Goal: Use online tool/utility: Utilize a website feature to perform a specific function

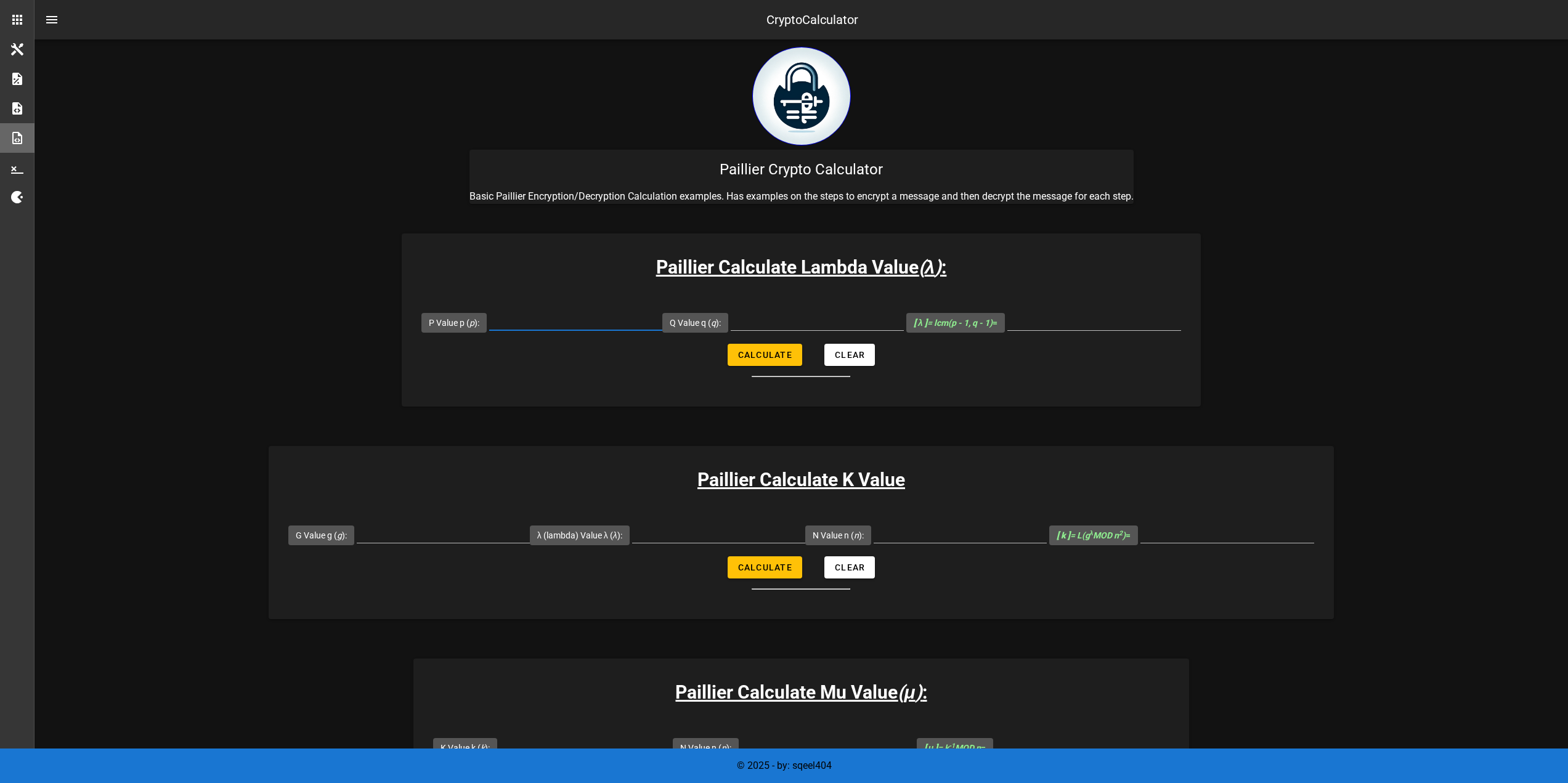
click at [565, 315] on input "P Value p ( p ):" at bounding box center [576, 320] width 174 height 20
paste input "107"
type input "107"
click at [784, 310] on div at bounding box center [817, 323] width 174 height 41
click at [790, 316] on input "Q Value q ( q ):" at bounding box center [817, 320] width 174 height 20
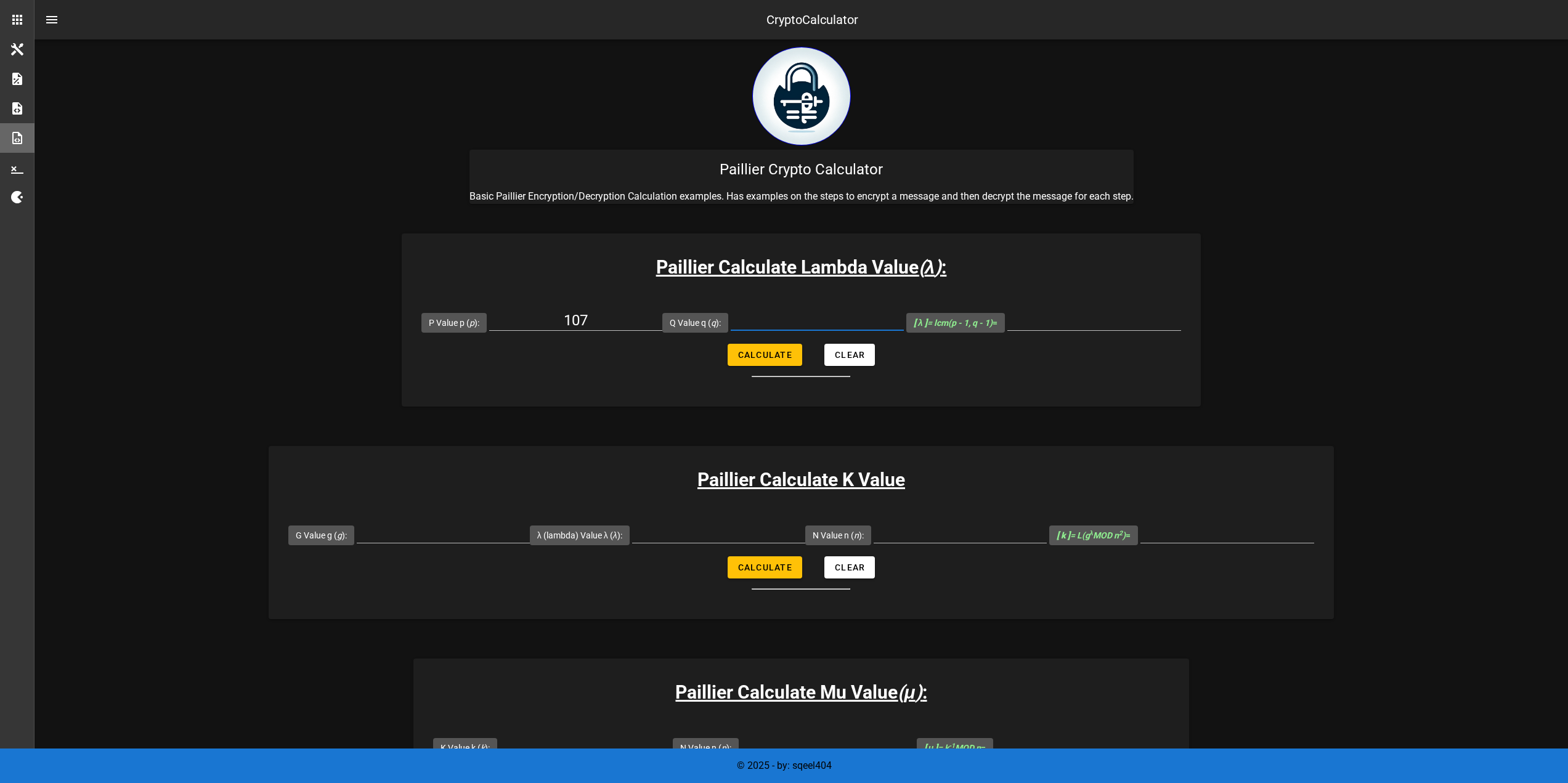
paste input "61,"
type input "61"
click at [1043, 329] on input "[ λ ] = lcm(p - 1, q - 1) =" at bounding box center [1094, 320] width 174 height 20
click at [1048, 325] on input "[ λ ] = lcm(p - 1, q - 1) =" at bounding box center [1094, 320] width 174 height 20
click at [1052, 322] on input "[ λ ] = lcm(p - 1, q - 1) =" at bounding box center [1094, 320] width 174 height 20
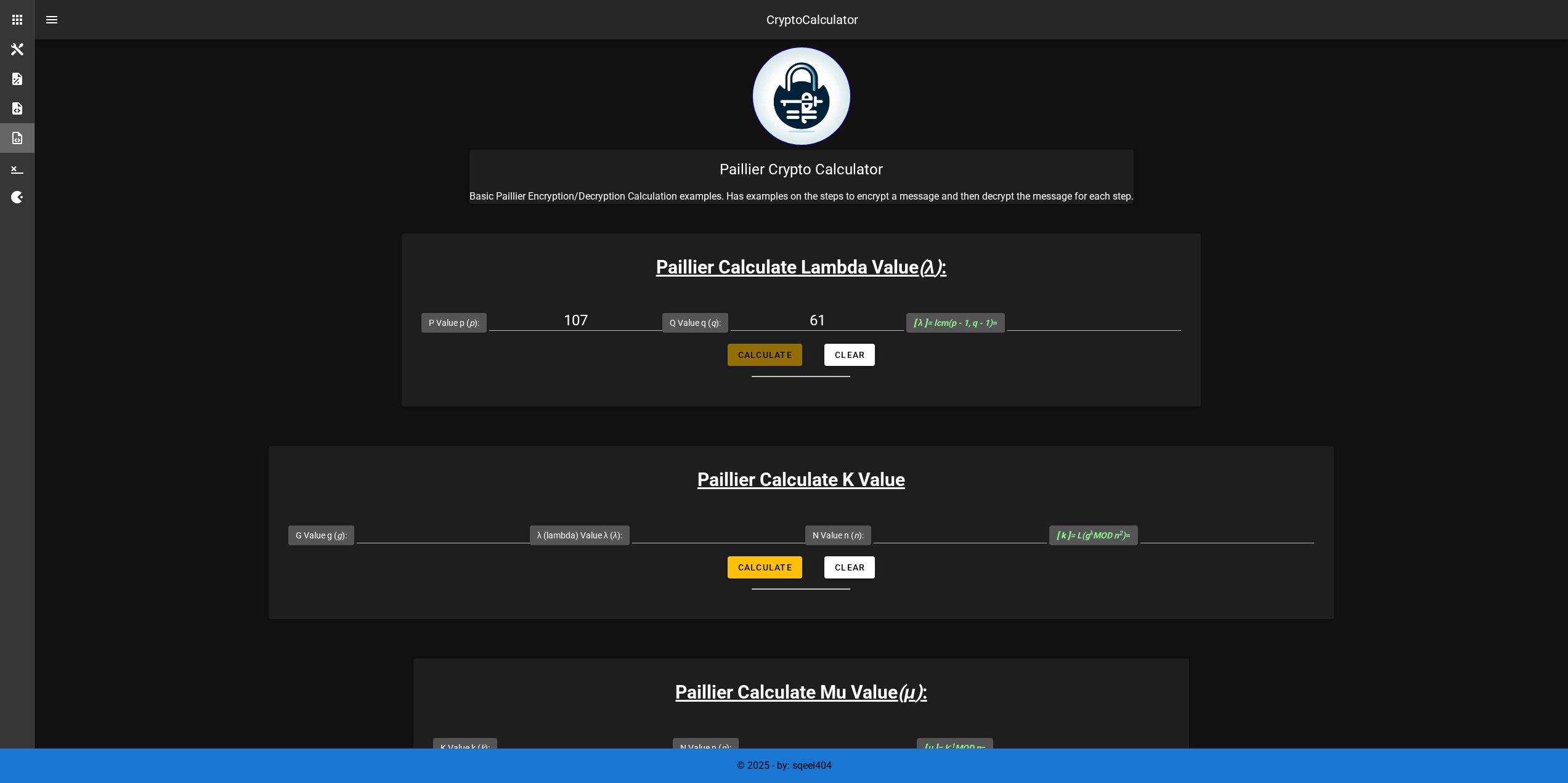
click at [788, 346] on button "Calculate" at bounding box center [765, 355] width 75 height 22
type input "3180"
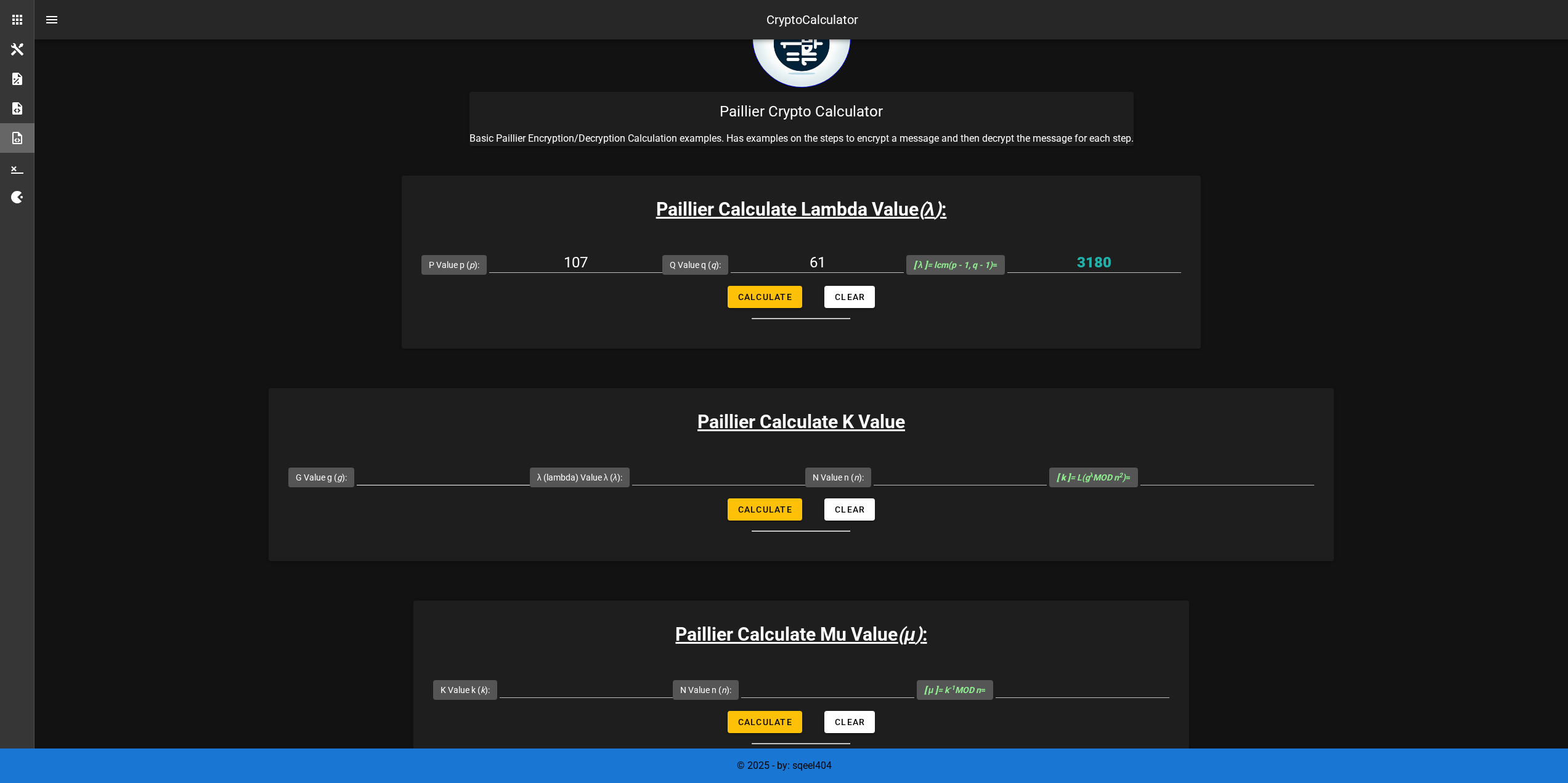
scroll to position [62, 0]
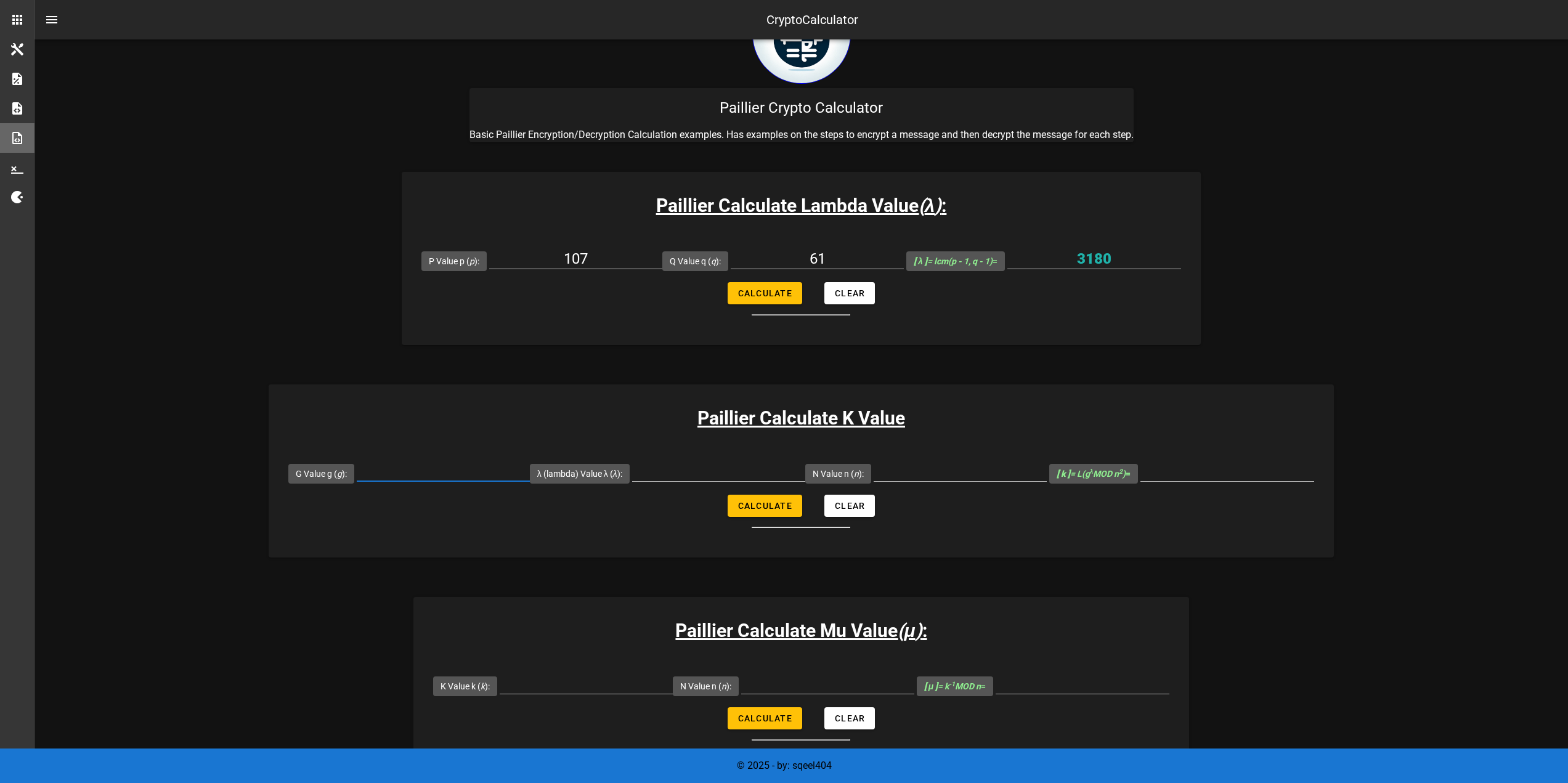
click at [416, 466] on input "G Value g ( g ):" at bounding box center [443, 471] width 174 height 20
paste input "7019"
type input "7019"
click at [755, 472] on input "λ (lambda) Value λ ( λ ):" at bounding box center [719, 471] width 174 height 20
paste input "3180"
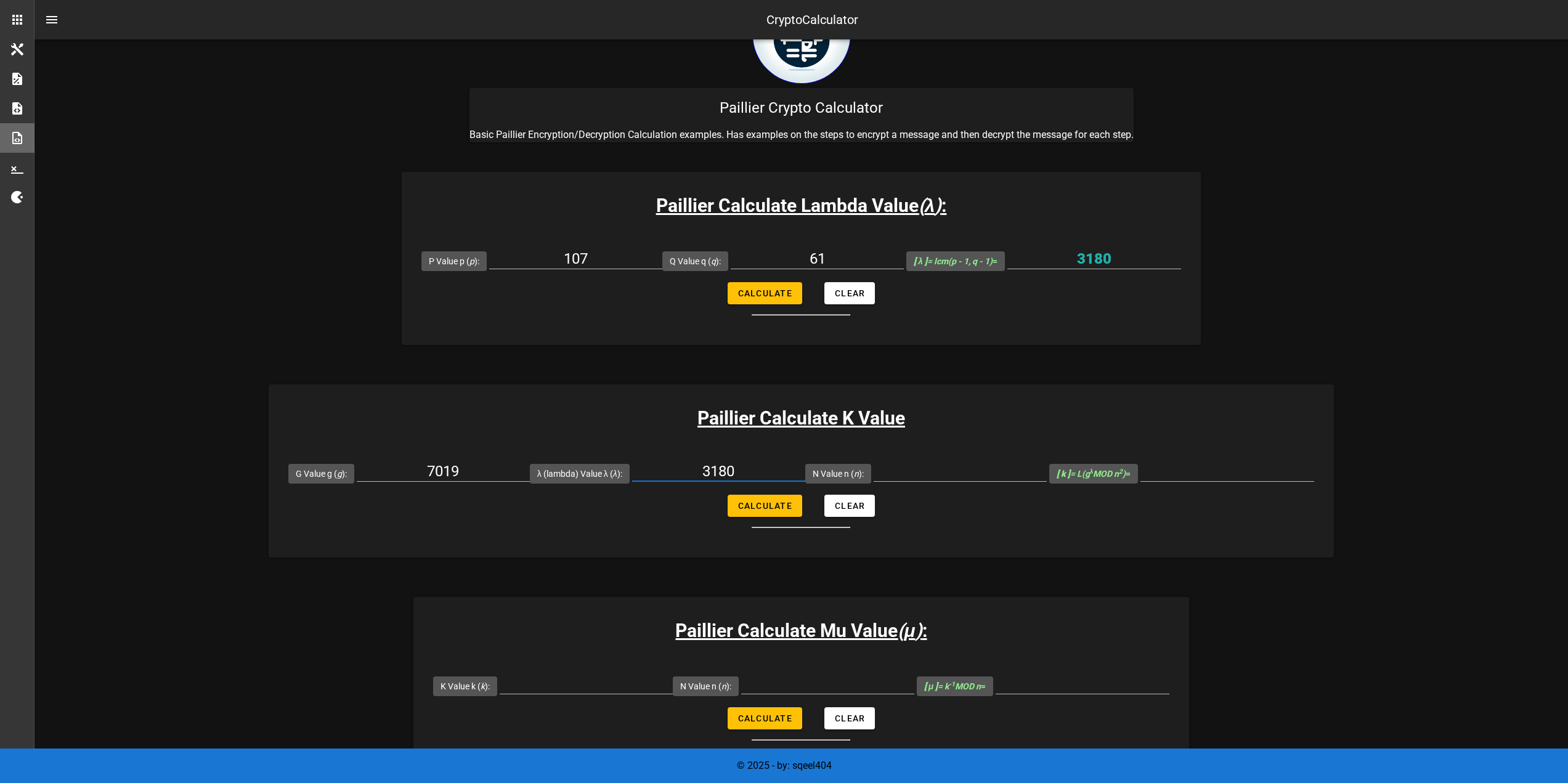
type input "3180"
click at [939, 479] on input "N Value n ( n ):" at bounding box center [961, 471] width 174 height 20
type input "6527"
click at [790, 504] on span "Calculate" at bounding box center [765, 505] width 55 height 9
type input "5143"
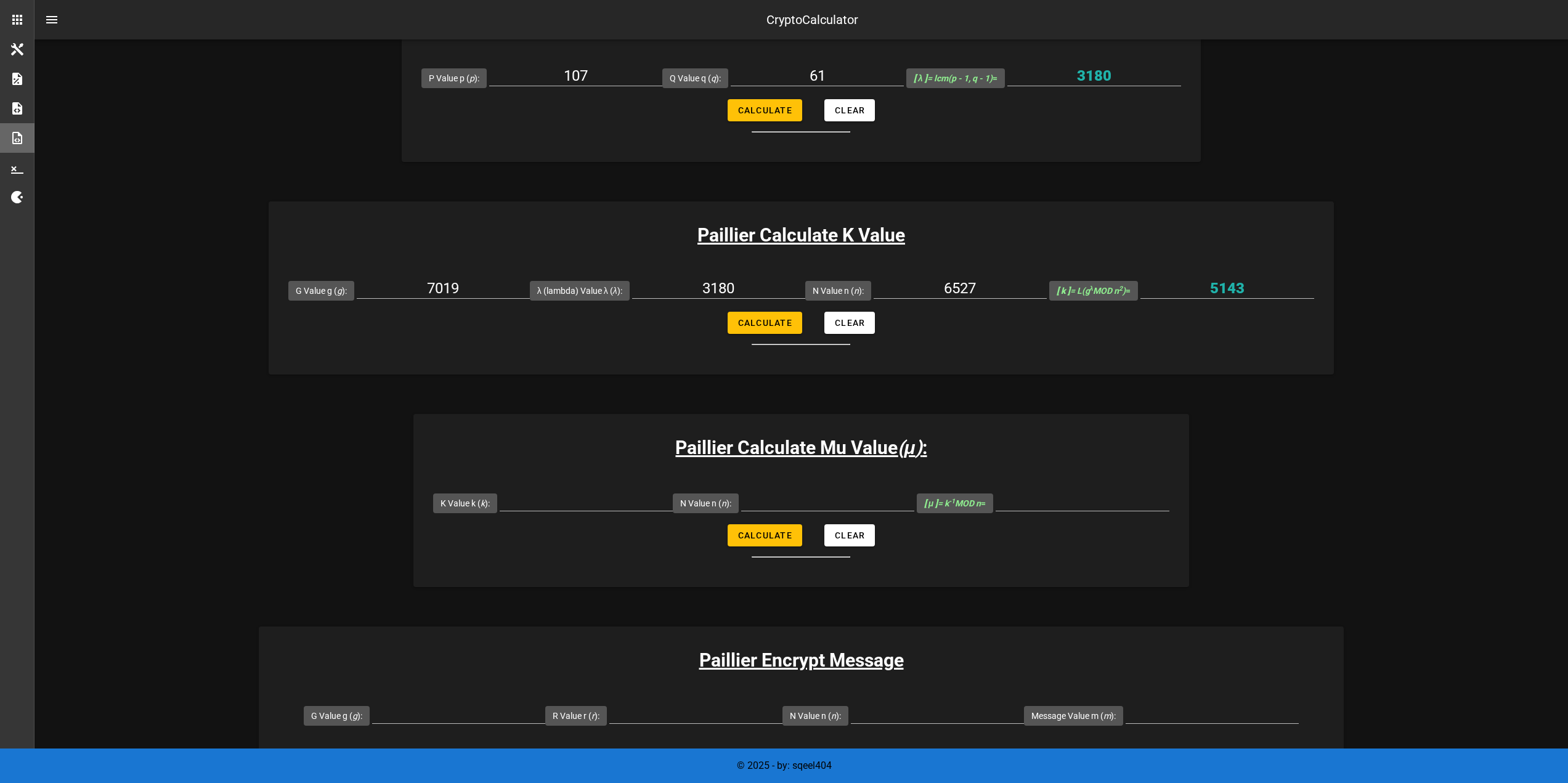
scroll to position [246, 0]
click at [1223, 291] on input "5143" at bounding box center [1227, 286] width 174 height 20
drag, startPoint x: 1223, startPoint y: 288, endPoint x: 1252, endPoint y: 283, distance: 29.4
click at [1252, 283] on input "5143" at bounding box center [1227, 286] width 174 height 20
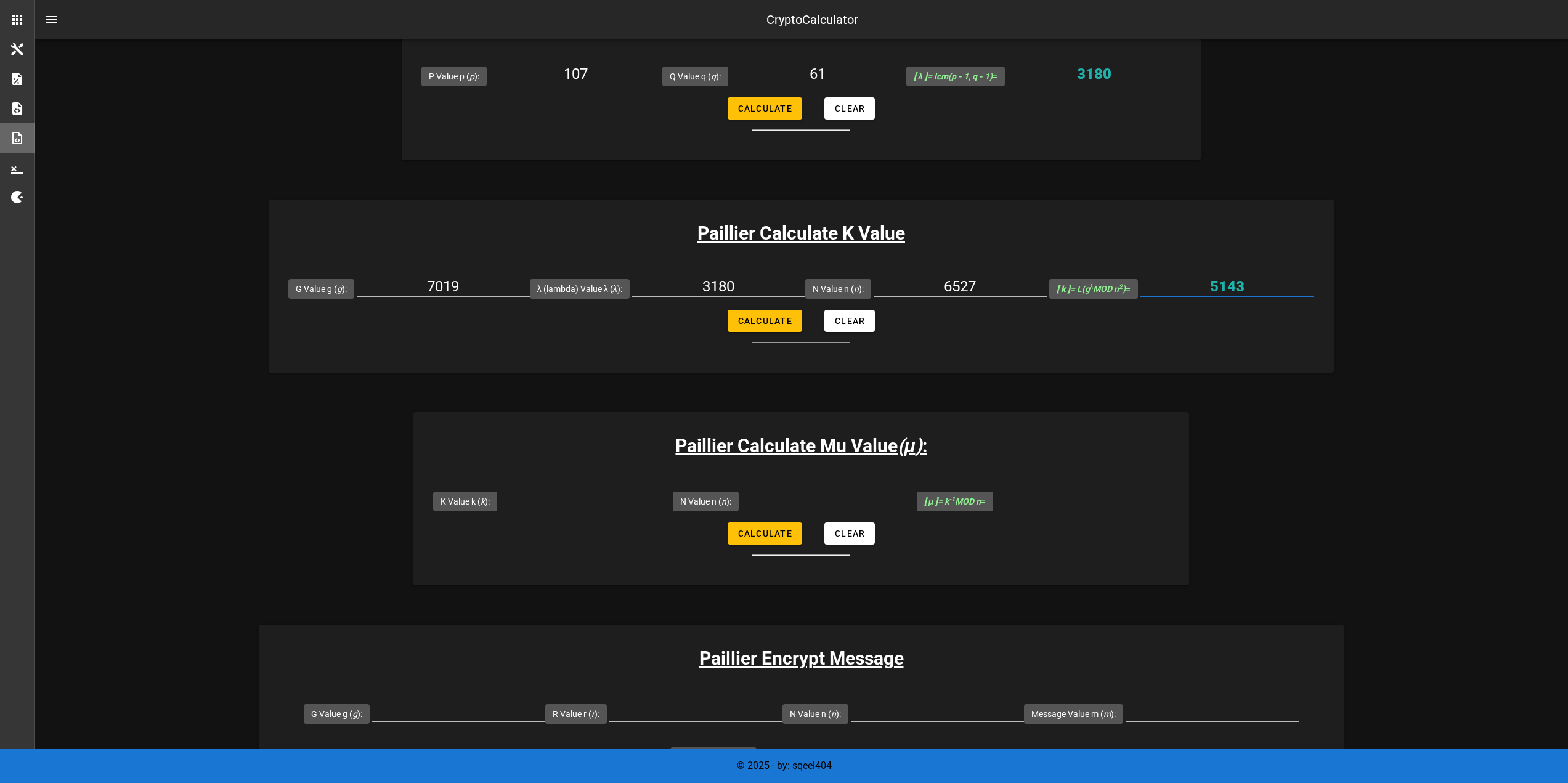
click at [1253, 283] on input "5143" at bounding box center [1227, 286] width 174 height 20
click at [1249, 284] on input "5143" at bounding box center [1227, 286] width 174 height 20
drag, startPoint x: 1246, startPoint y: 285, endPoint x: 1194, endPoint y: 288, distance: 52.1
click at [1196, 285] on input "5143" at bounding box center [1227, 286] width 174 height 20
click at [592, 502] on input "K Value k ( k ):" at bounding box center [587, 498] width 174 height 20
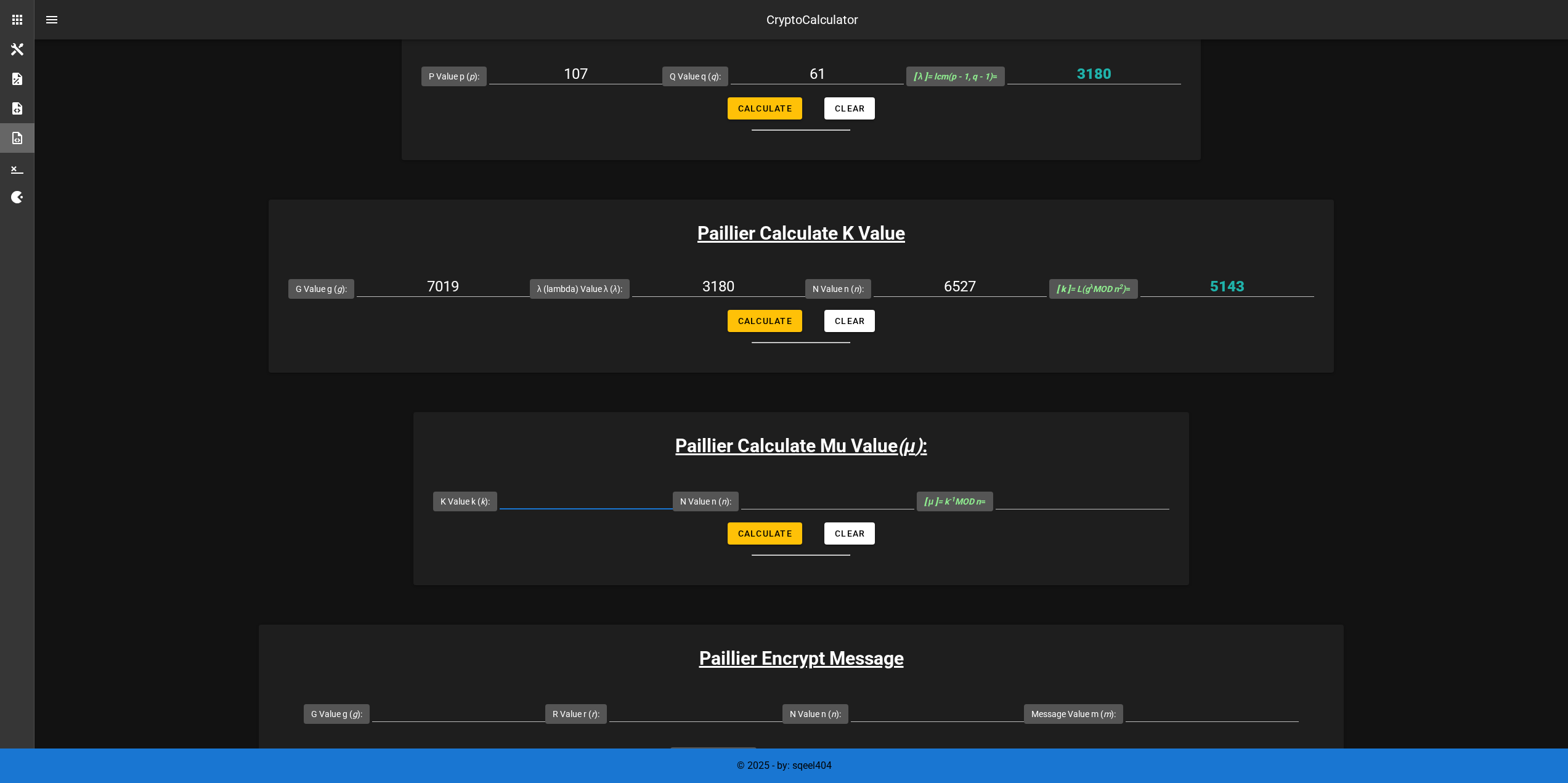
paste input "5143"
type input "5143"
drag, startPoint x: 971, startPoint y: 284, endPoint x: 928, endPoint y: 285, distance: 43.0
click at [928, 285] on input "6527" at bounding box center [961, 286] width 174 height 20
click at [788, 499] on input "N Value n ( n ):" at bounding box center [828, 498] width 174 height 20
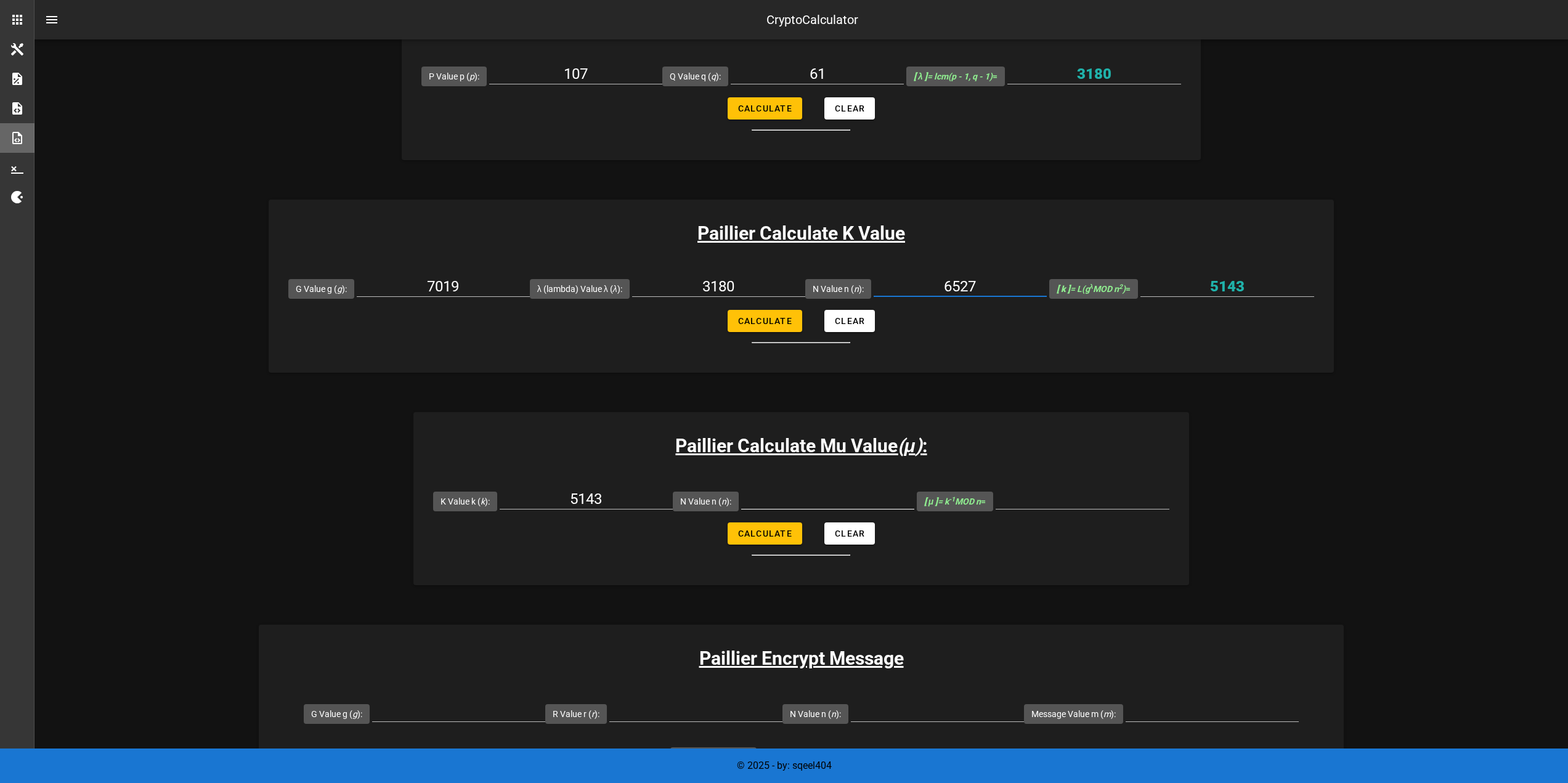
paste input "6527"
type input "6527"
click at [764, 531] on span "Calculate" at bounding box center [765, 533] width 55 height 9
type input "6145"
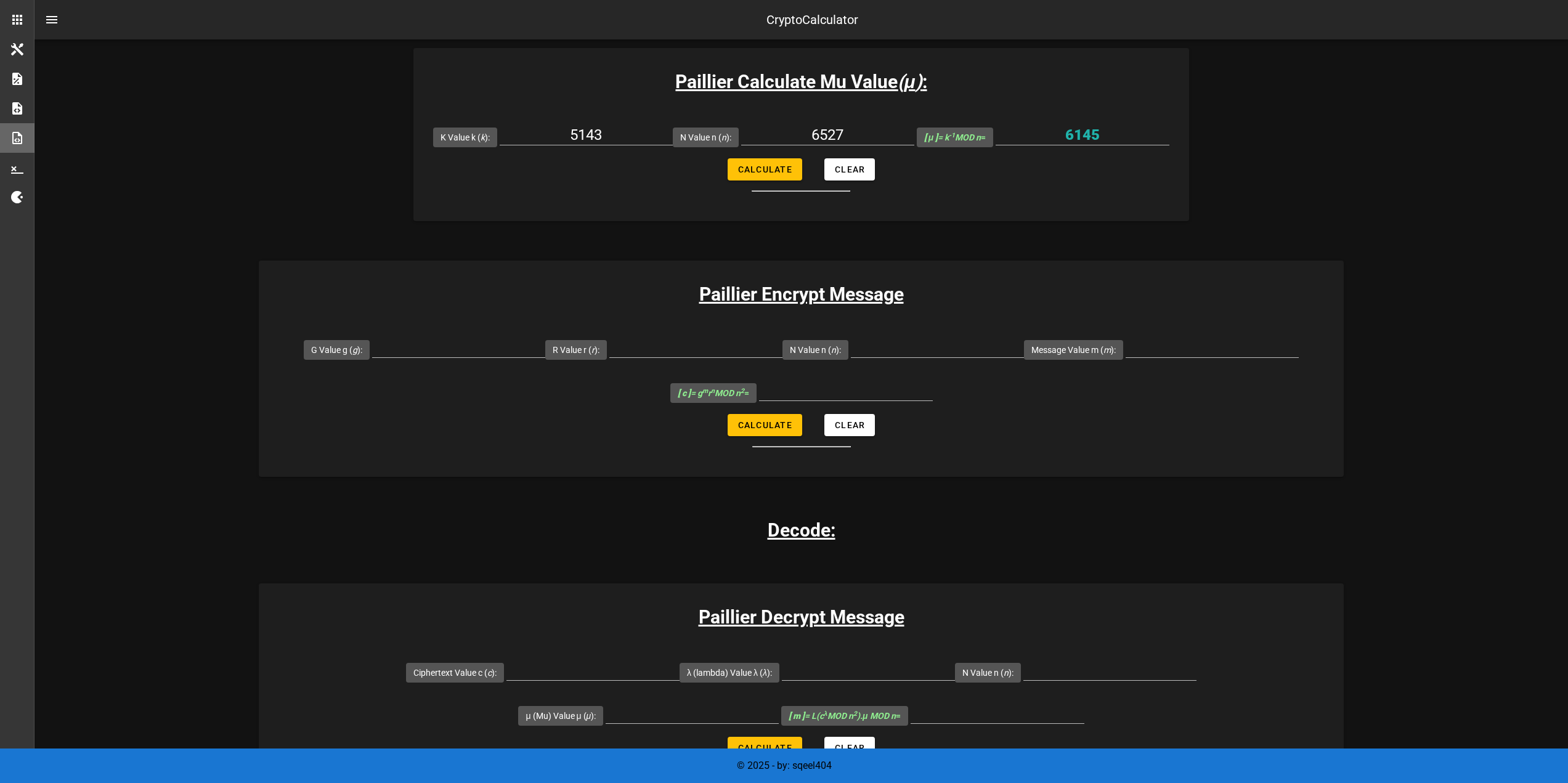
scroll to position [616, 0]
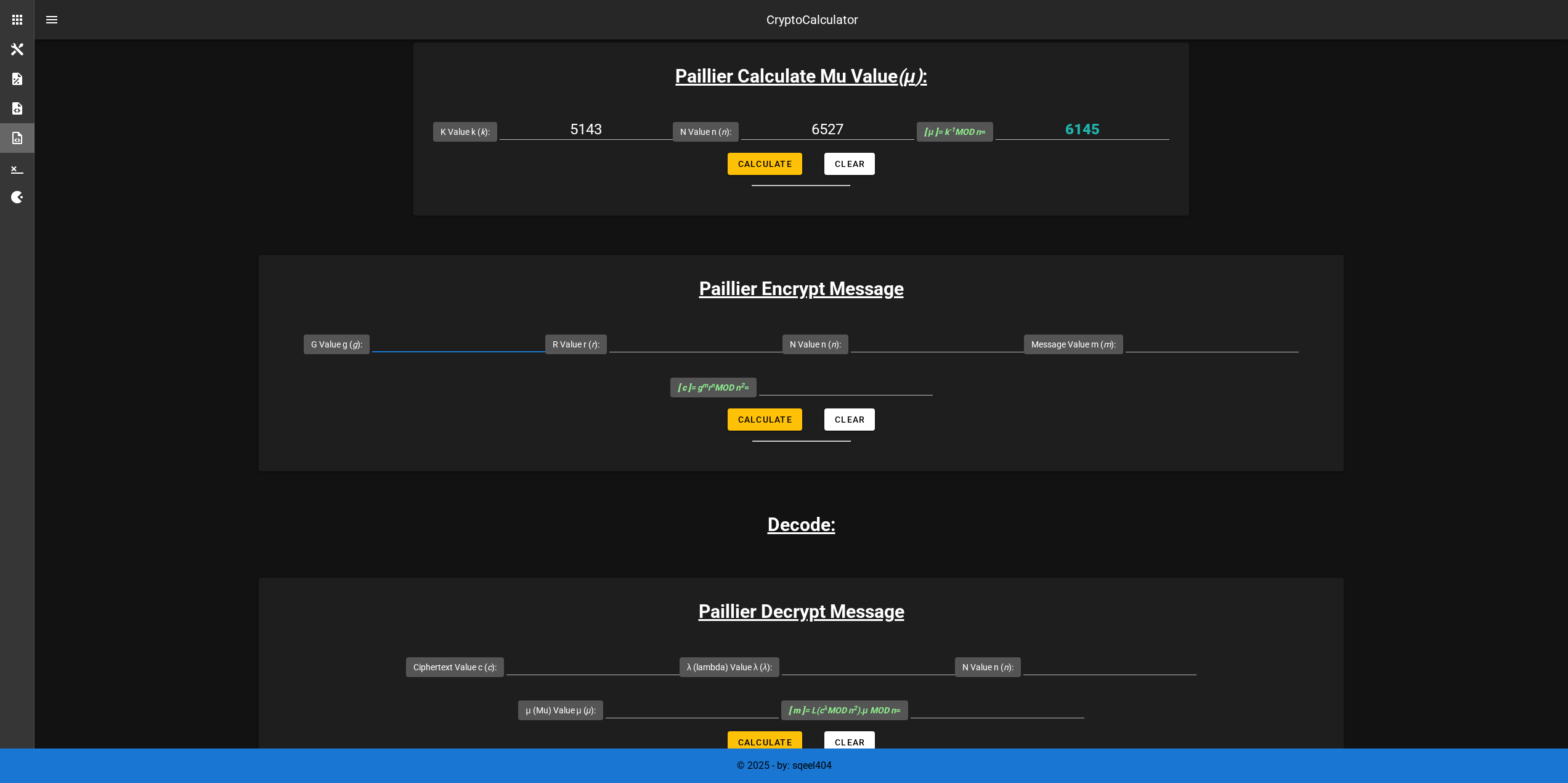
drag, startPoint x: 413, startPoint y: 334, endPoint x: 420, endPoint y: 334, distance: 7.0
click at [415, 334] on input "G Value g ( g ):" at bounding box center [459, 341] width 174 height 20
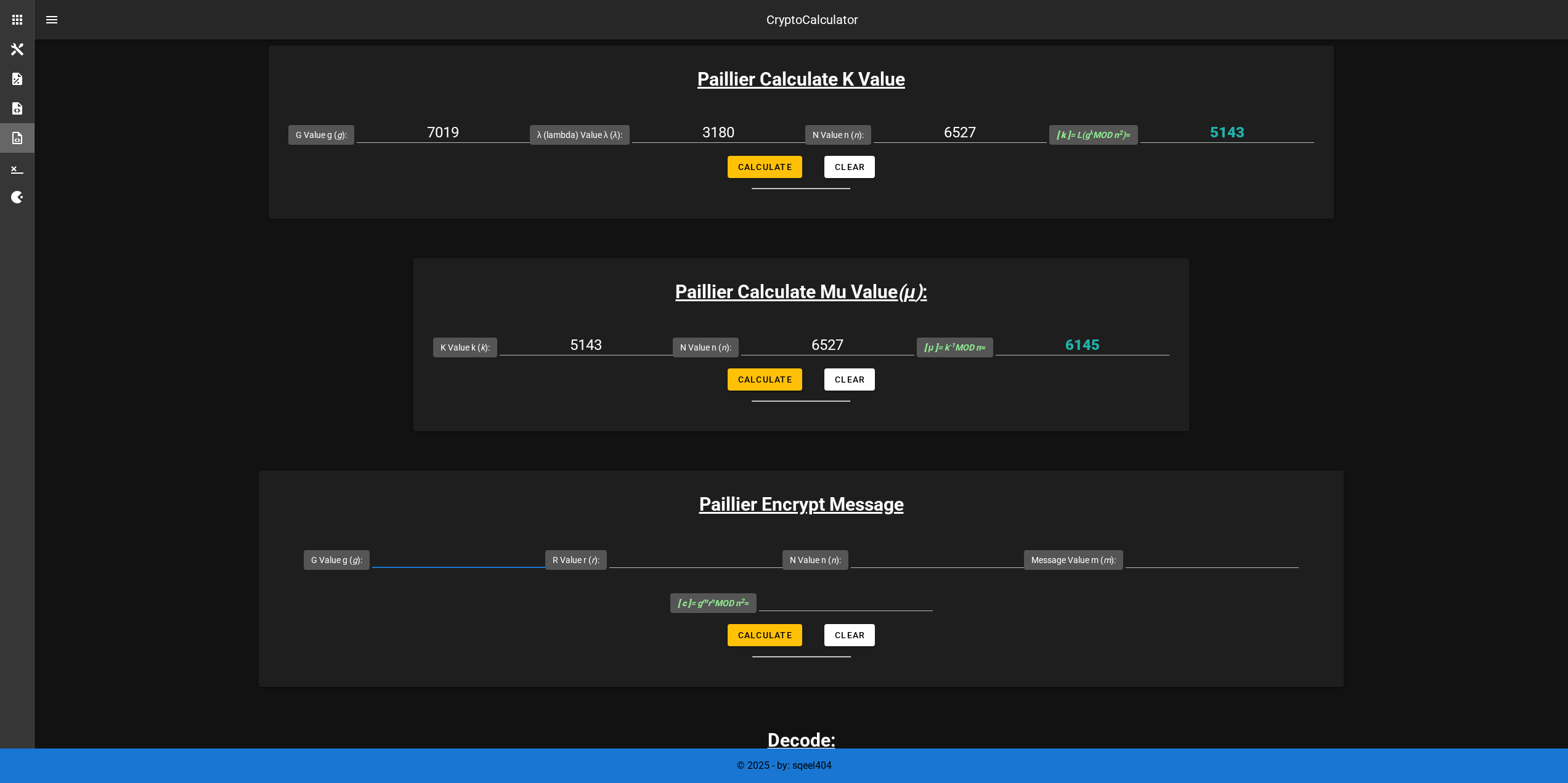
scroll to position [370, 0]
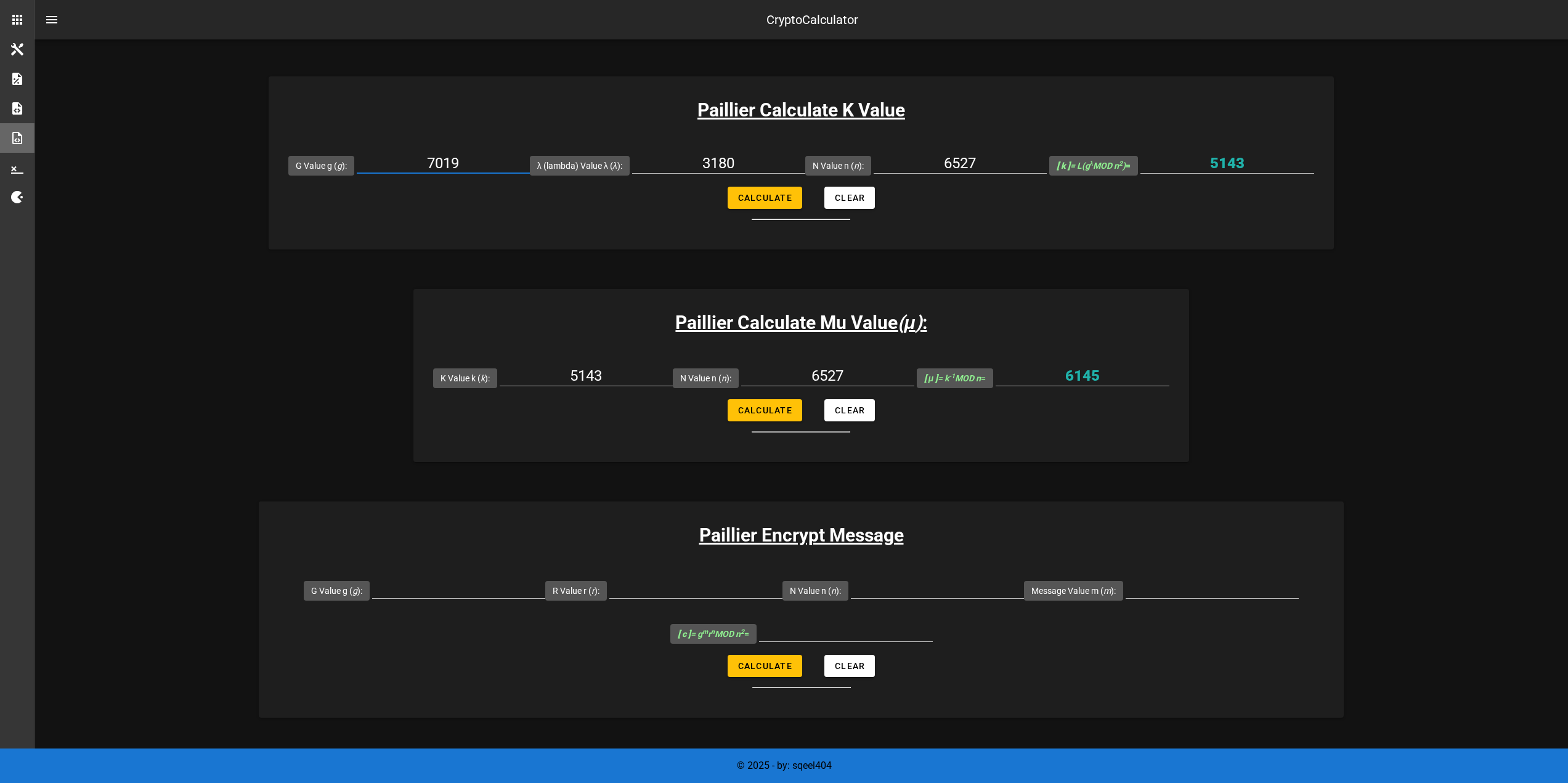
drag, startPoint x: 466, startPoint y: 166, endPoint x: 393, endPoint y: 165, distance: 73.0
click at [393, 165] on input "7019" at bounding box center [443, 163] width 174 height 20
click at [457, 585] on input "G Value g ( g ):" at bounding box center [459, 588] width 174 height 20
paste input "7019"
type input "7019"
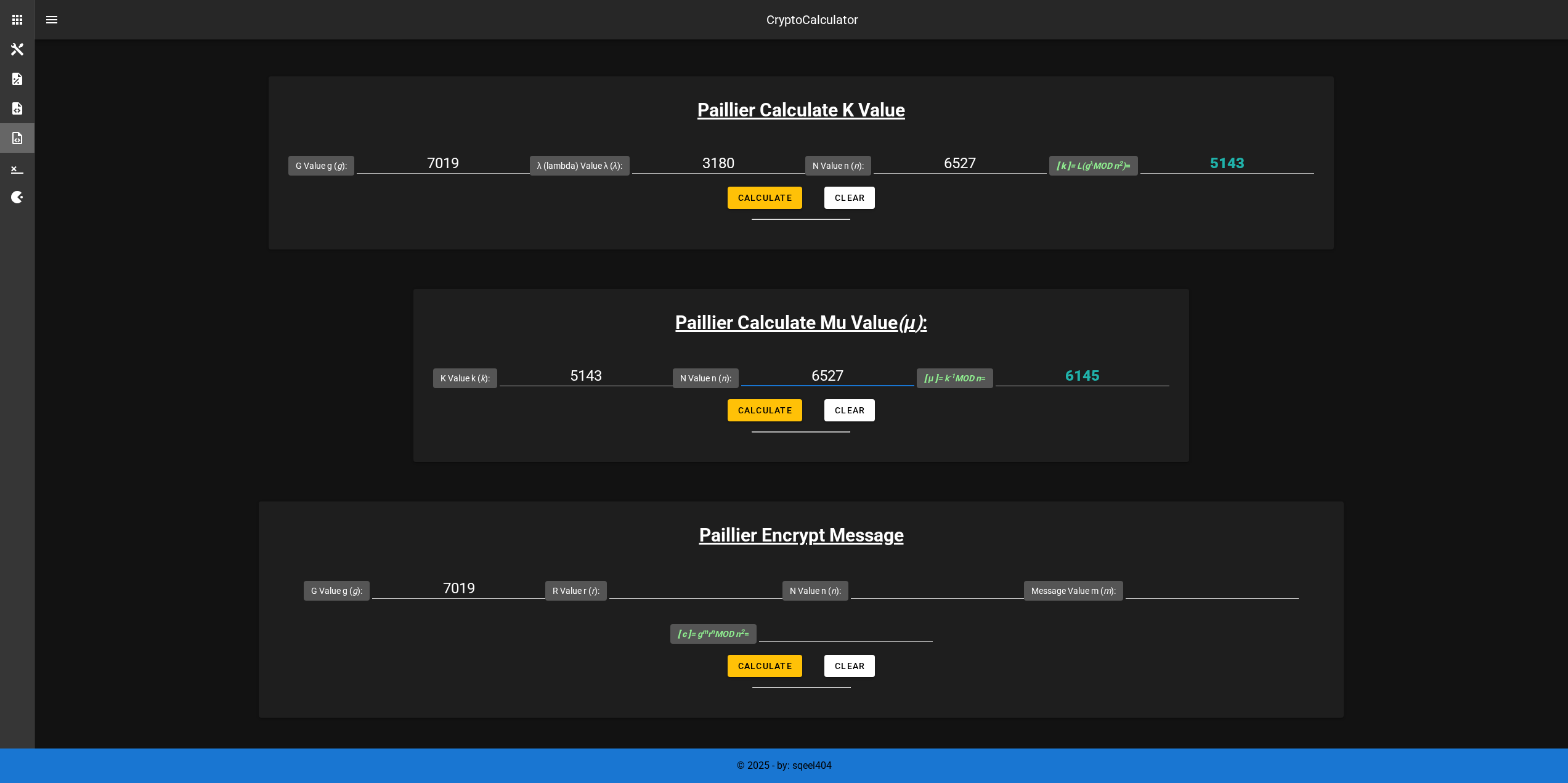
drag, startPoint x: 861, startPoint y: 378, endPoint x: 793, endPoint y: 379, distance: 68.0
click at [793, 379] on input "6527" at bounding box center [828, 375] width 174 height 20
click at [934, 591] on input "N Value n ( n ):" at bounding box center [938, 588] width 174 height 20
paste input "6527"
type input "6527"
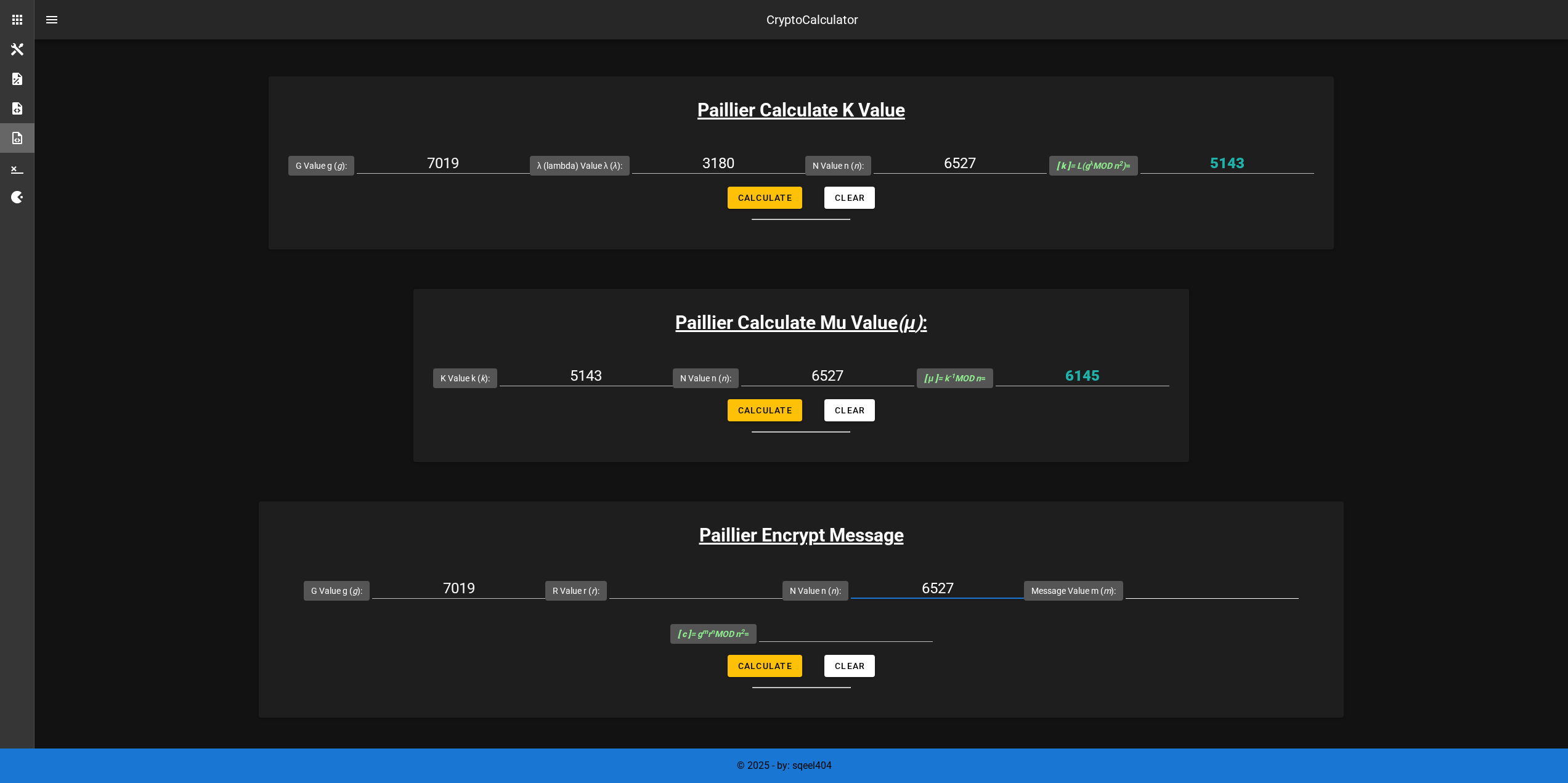
click at [1161, 592] on input "Message Value m ( m ):" at bounding box center [1212, 588] width 174 height 20
type input "256"
drag, startPoint x: 1305, startPoint y: 669, endPoint x: 1297, endPoint y: 637, distance: 33.0
click at [1306, 667] on form "G Value g ( g ): 7019 R Value r ( r ): N Value n ( n ): 6527 Message Value m ( …" at bounding box center [801, 628] width 1085 height 120
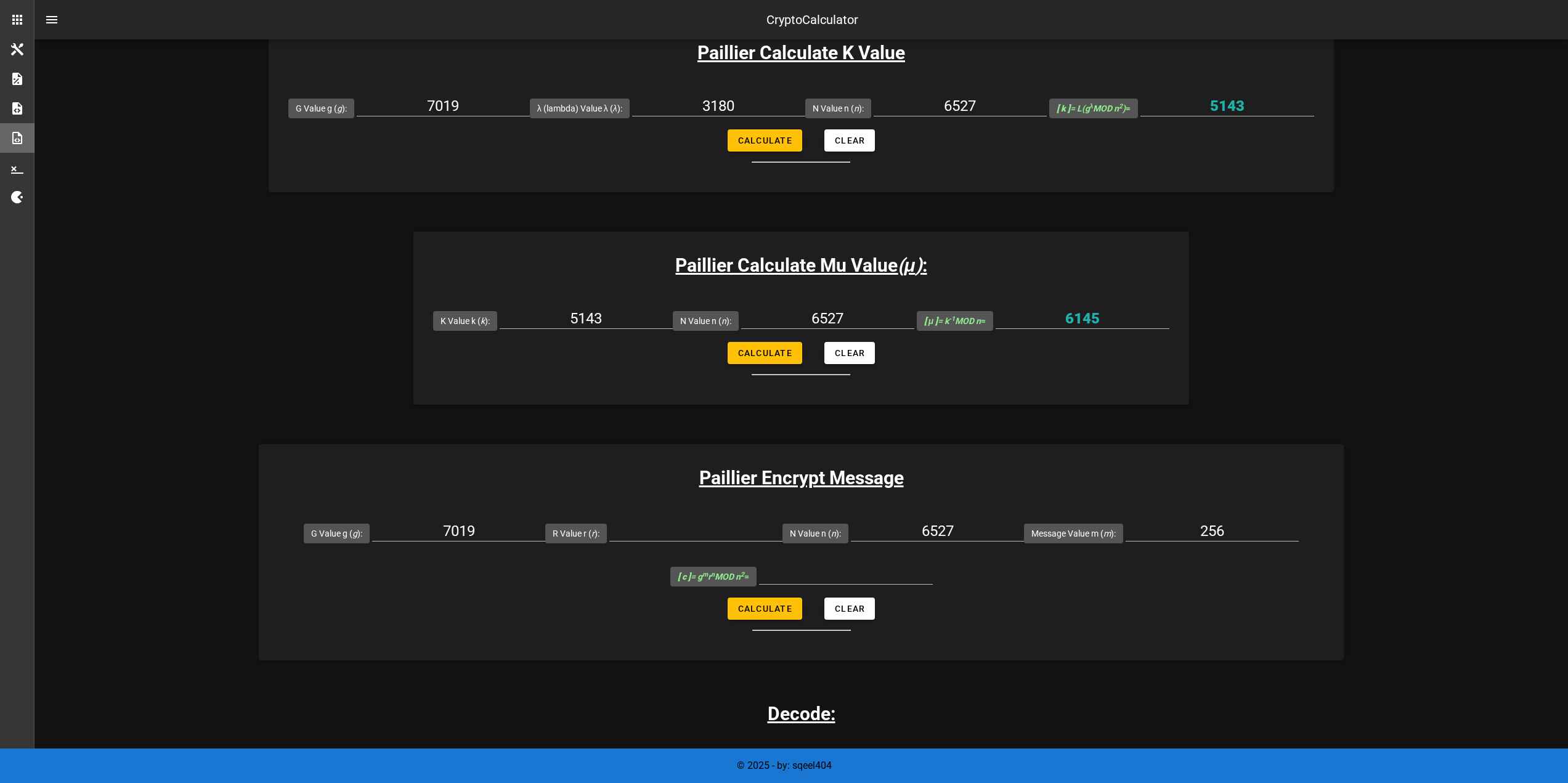
scroll to position [431, 0]
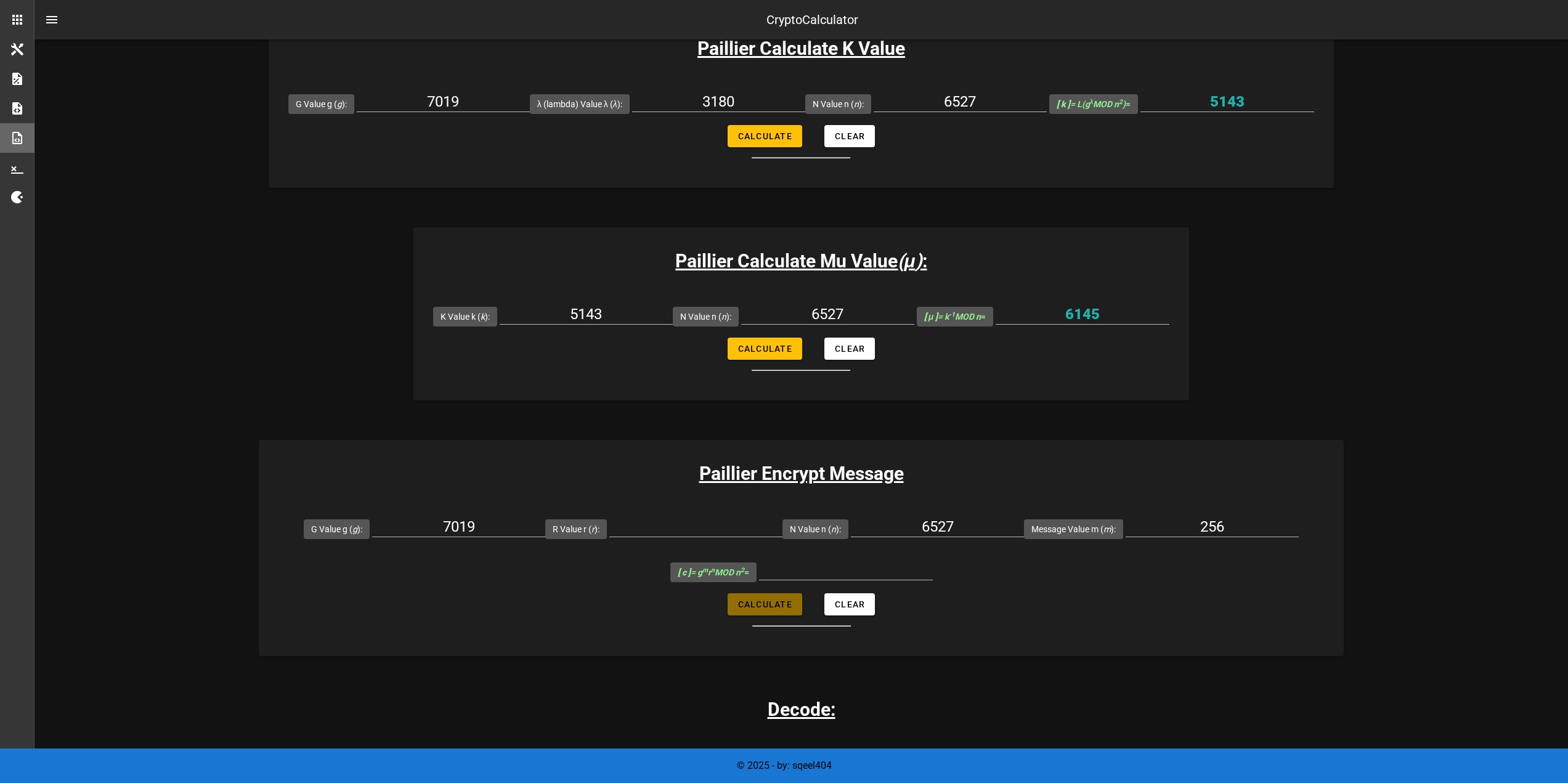
click at [764, 605] on span "Calculate" at bounding box center [765, 604] width 55 height 9
type input "All fields are required"
click at [722, 537] on div at bounding box center [696, 533] width 174 height 33
click at [714, 529] on input "R Value r ( r ):" at bounding box center [696, 526] width 174 height 20
type input "72"
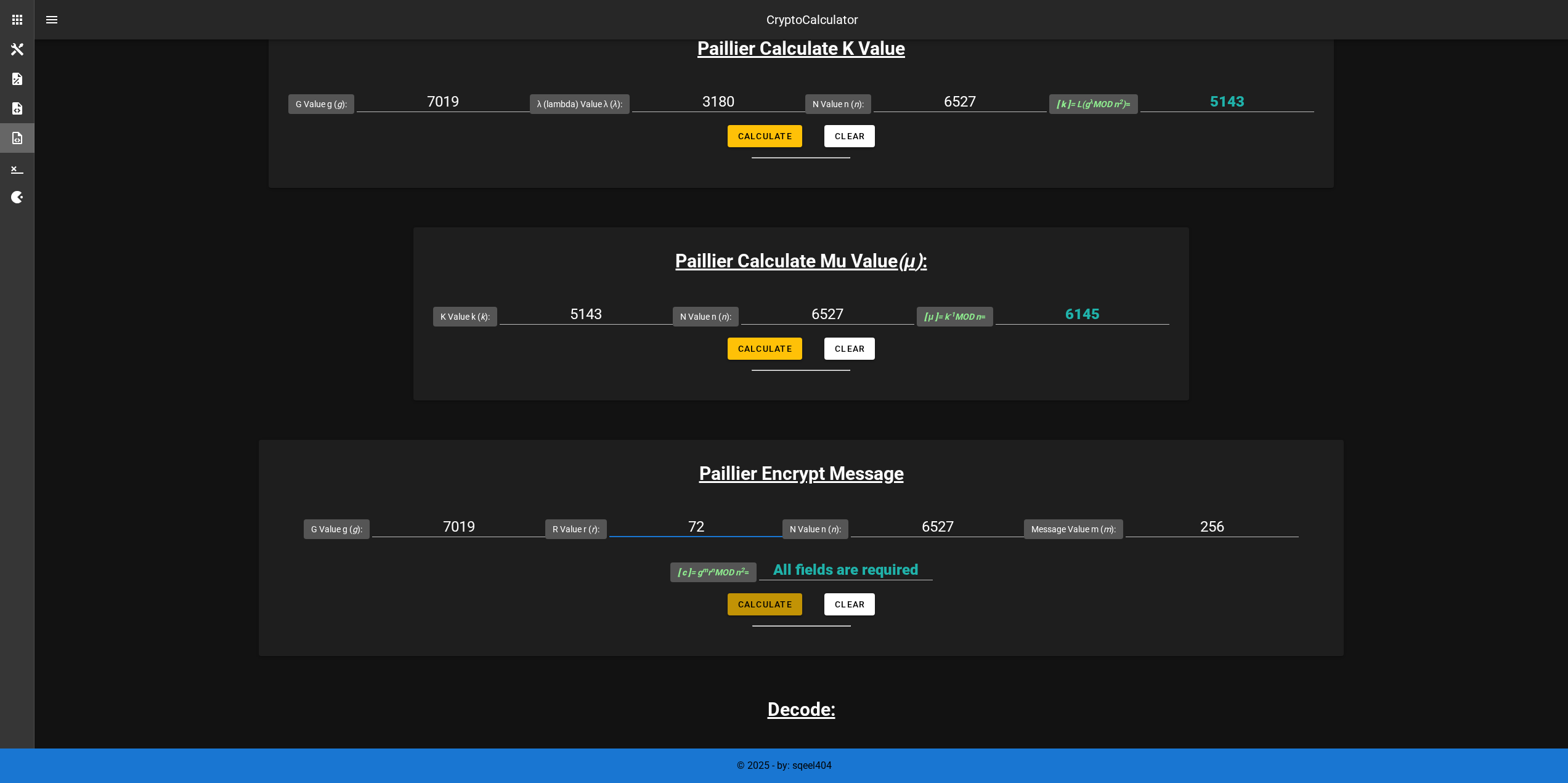
click at [773, 602] on span "Calculate" at bounding box center [765, 604] width 55 height 9
type input "6155676"
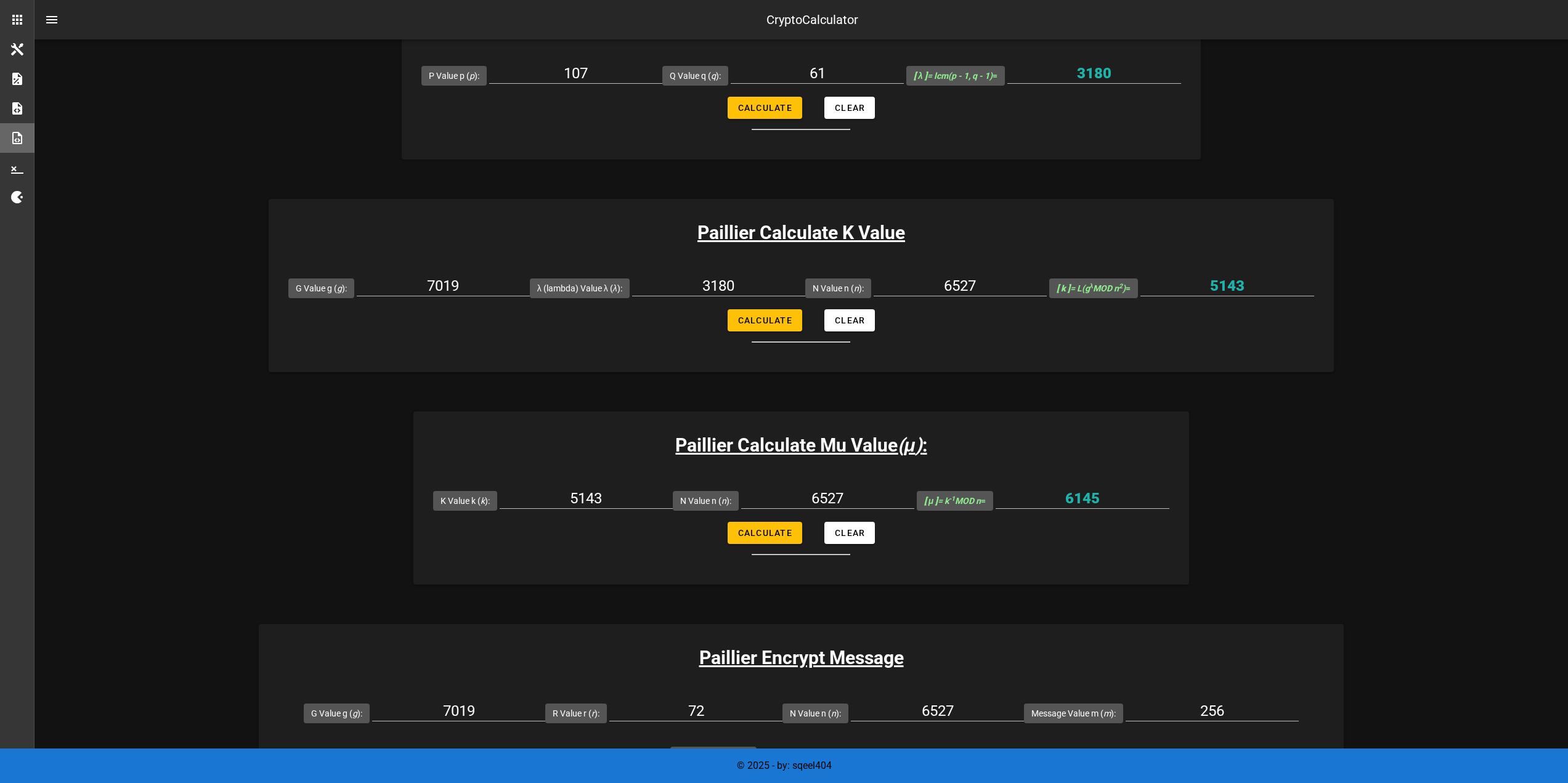
scroll to position [246, 0]
drag, startPoint x: 736, startPoint y: 289, endPoint x: 666, endPoint y: 285, distance: 70.1
click at [666, 285] on input "3180" at bounding box center [719, 286] width 174 height 20
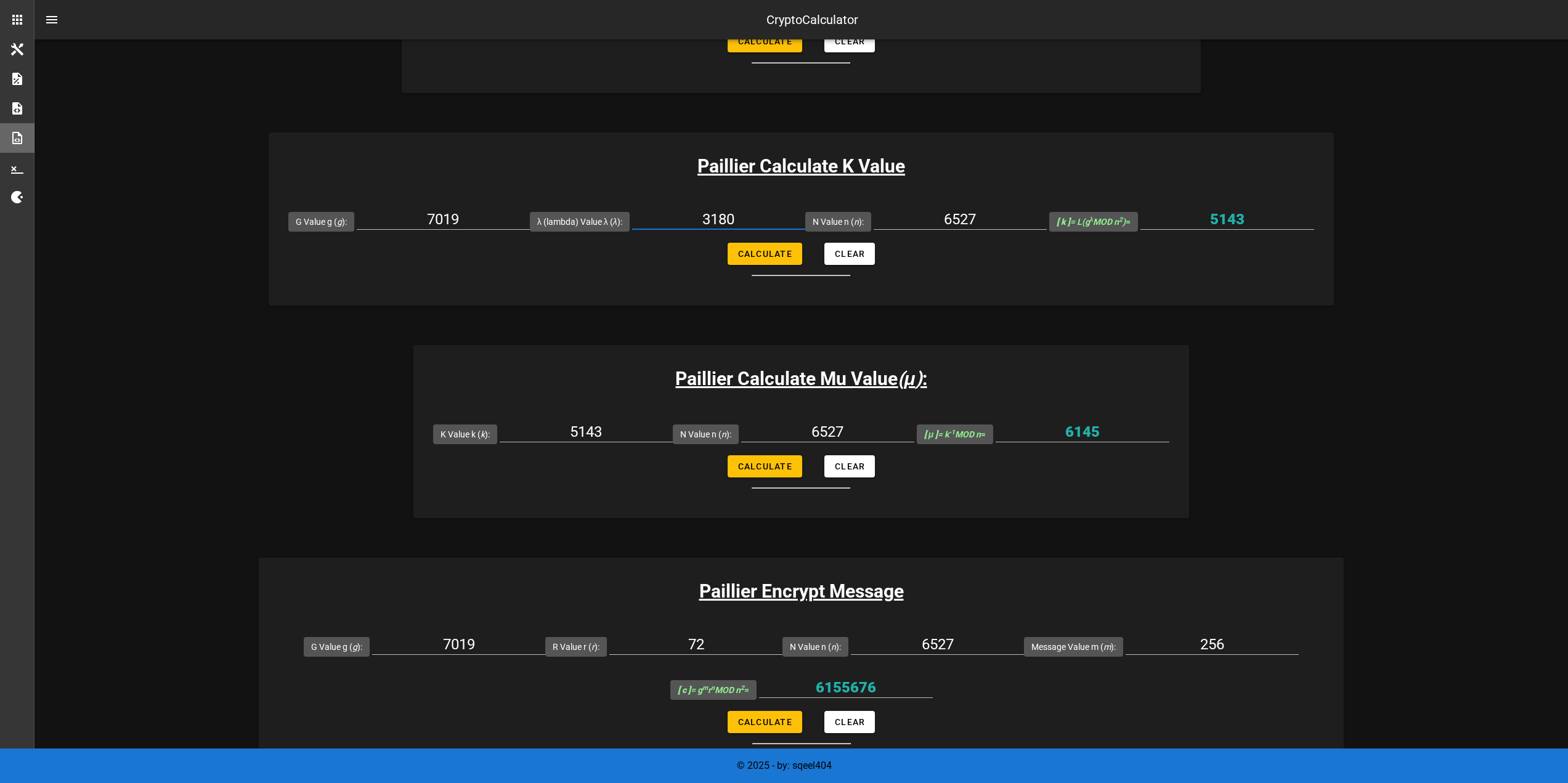
scroll to position [801, 0]
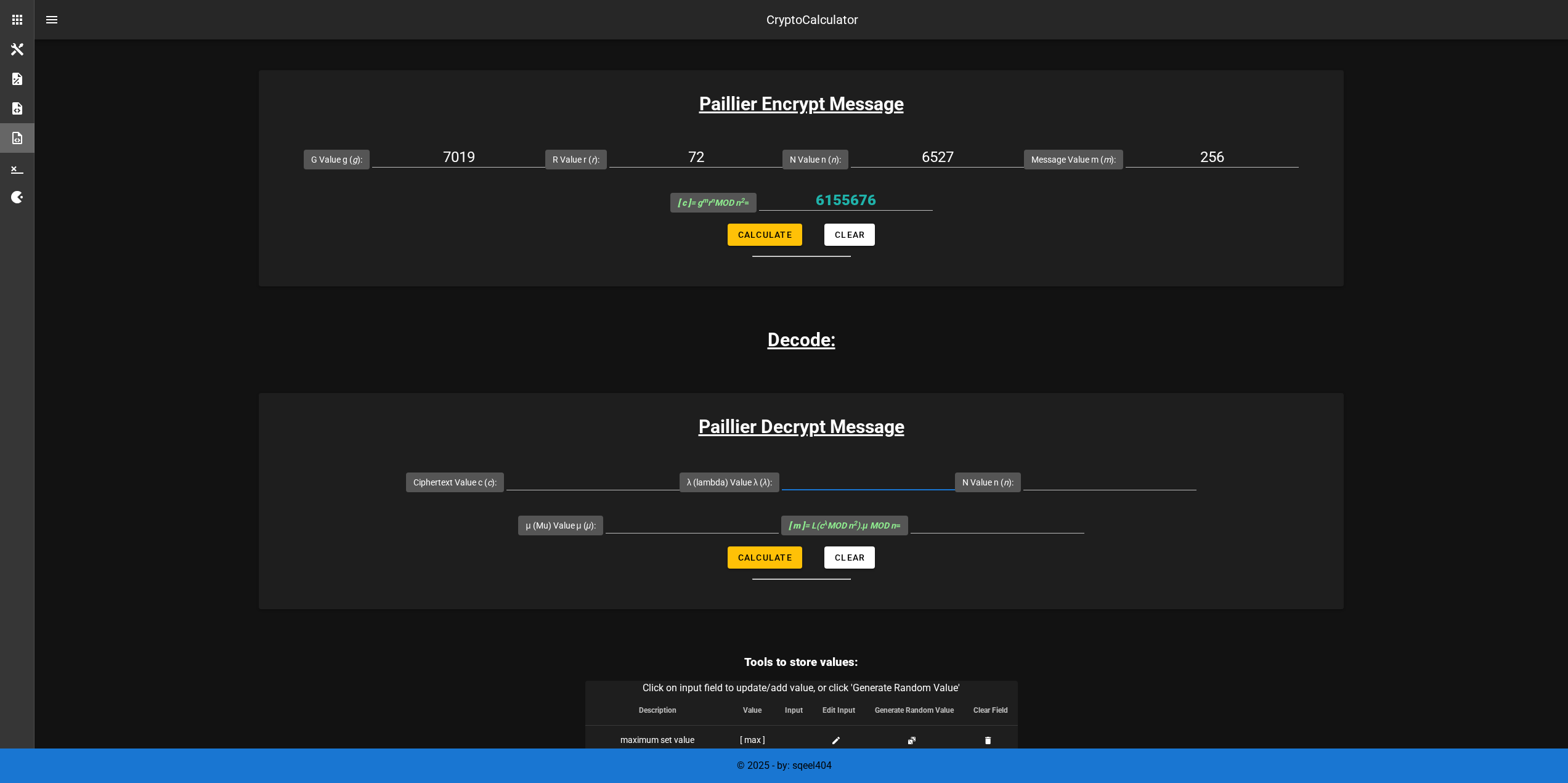
click at [782, 487] on input "λ (lambda) Value λ ( λ ):" at bounding box center [868, 479] width 174 height 20
paste input "3180"
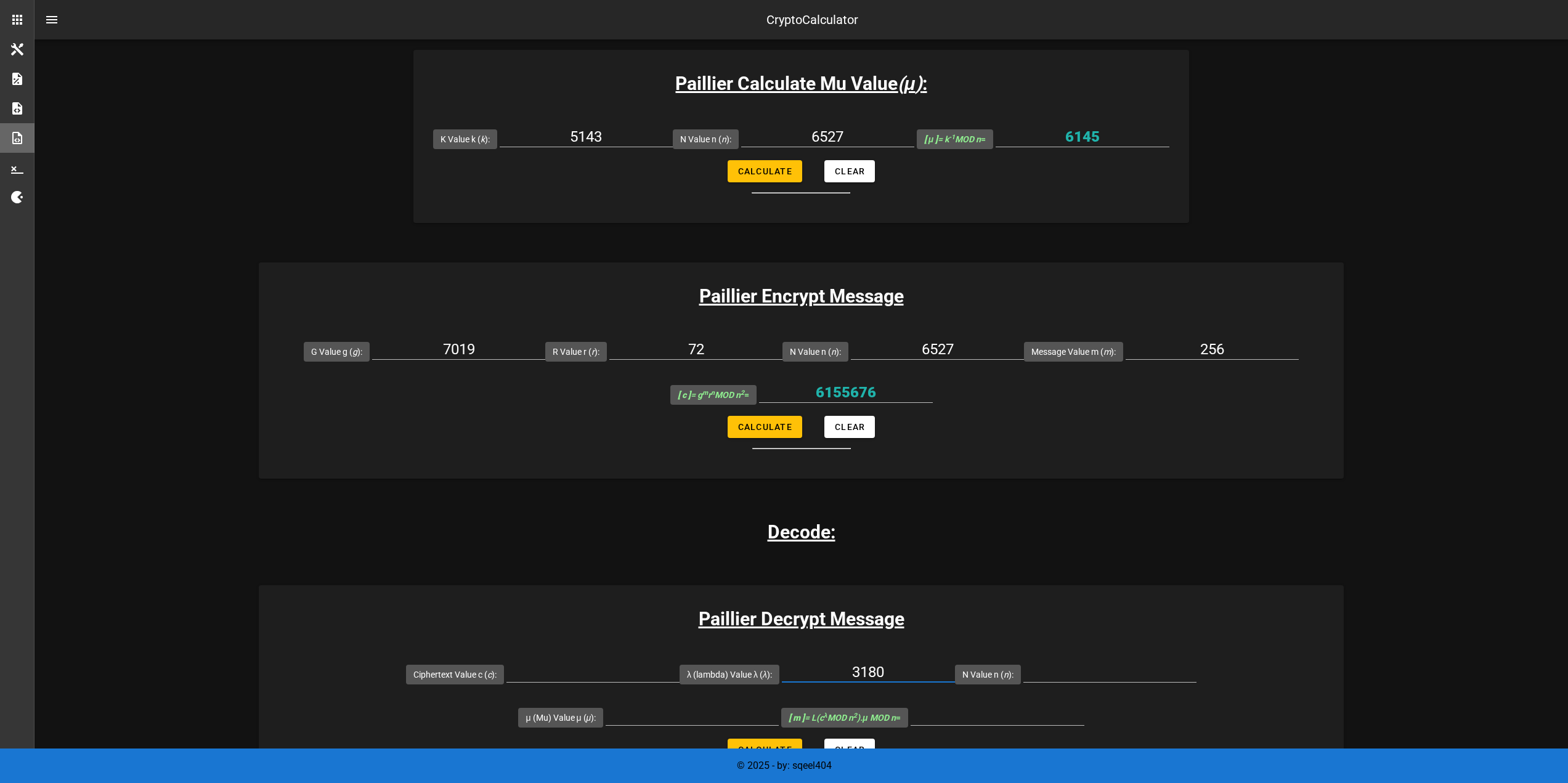
scroll to position [739, 0]
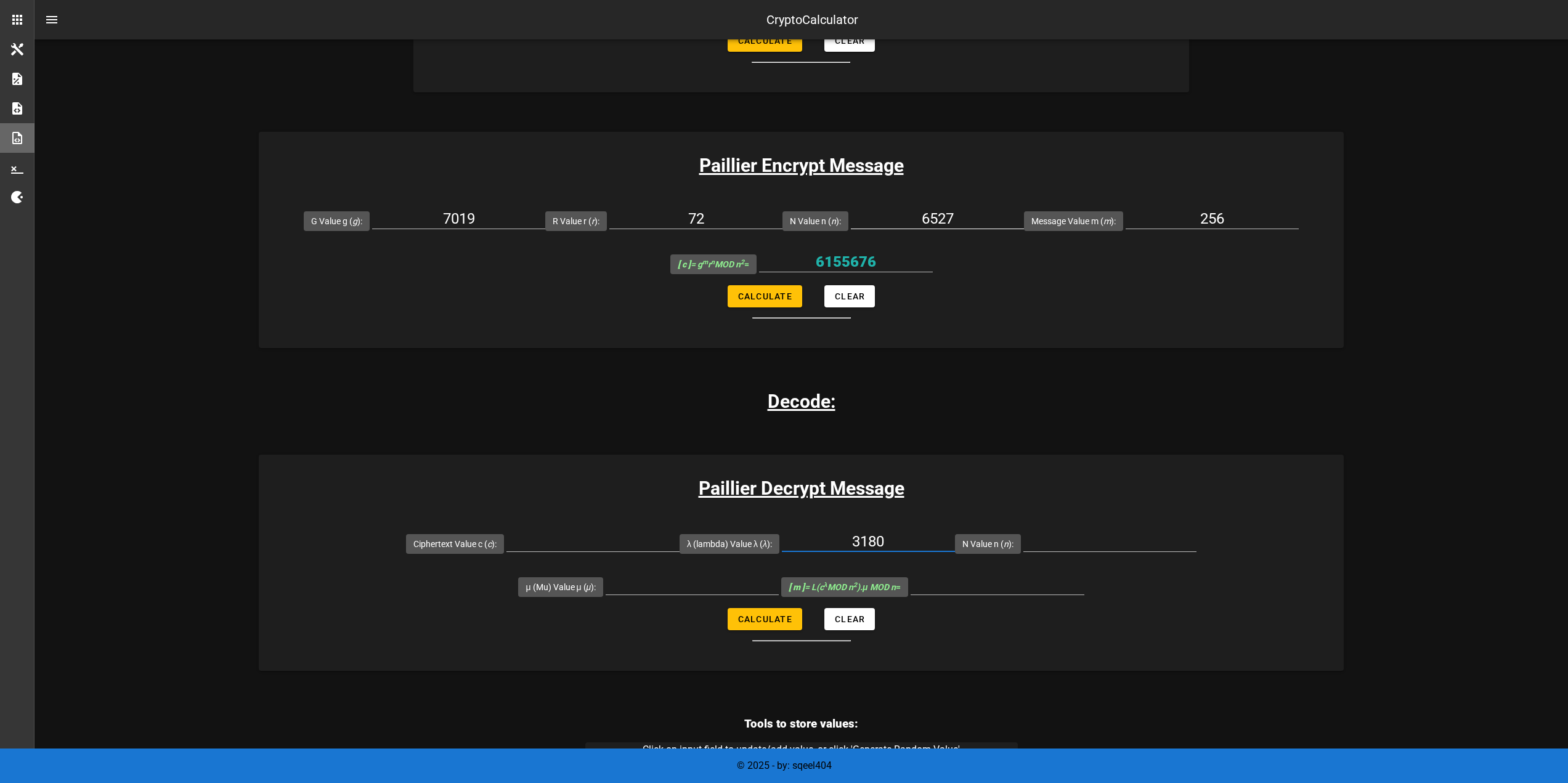
type input "3180"
drag, startPoint x: 961, startPoint y: 218, endPoint x: 889, endPoint y: 215, distance: 72.1
click at [889, 215] on input "6527" at bounding box center [938, 218] width 174 height 20
click at [1024, 539] on input "N Value n ( n ):" at bounding box center [1111, 541] width 174 height 20
paste input "6527"
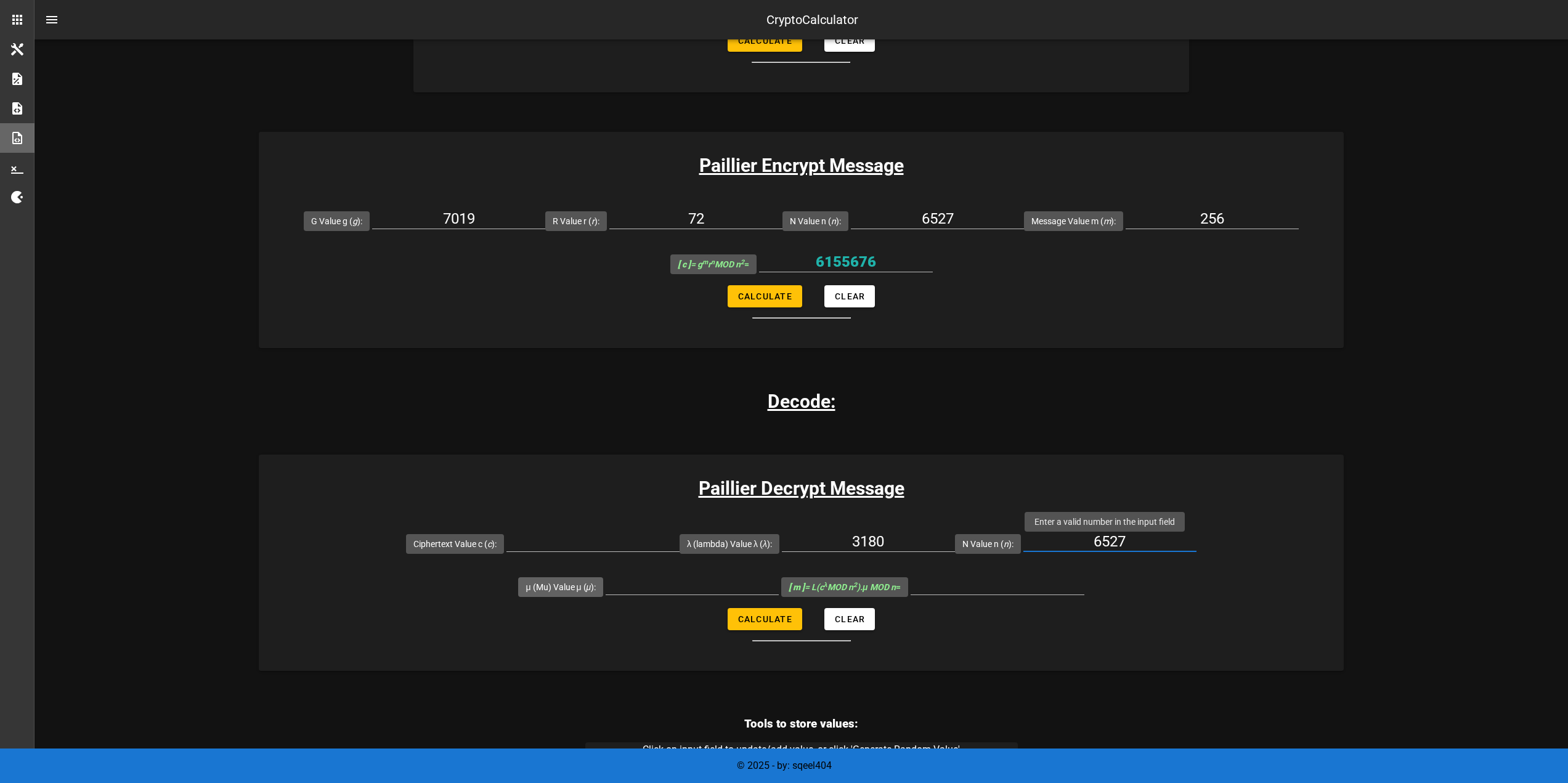
type input "6527"
click at [778, 575] on input "μ (Mu) Value μ ( μ ):" at bounding box center [693, 584] width 174 height 20
paste input "6145"
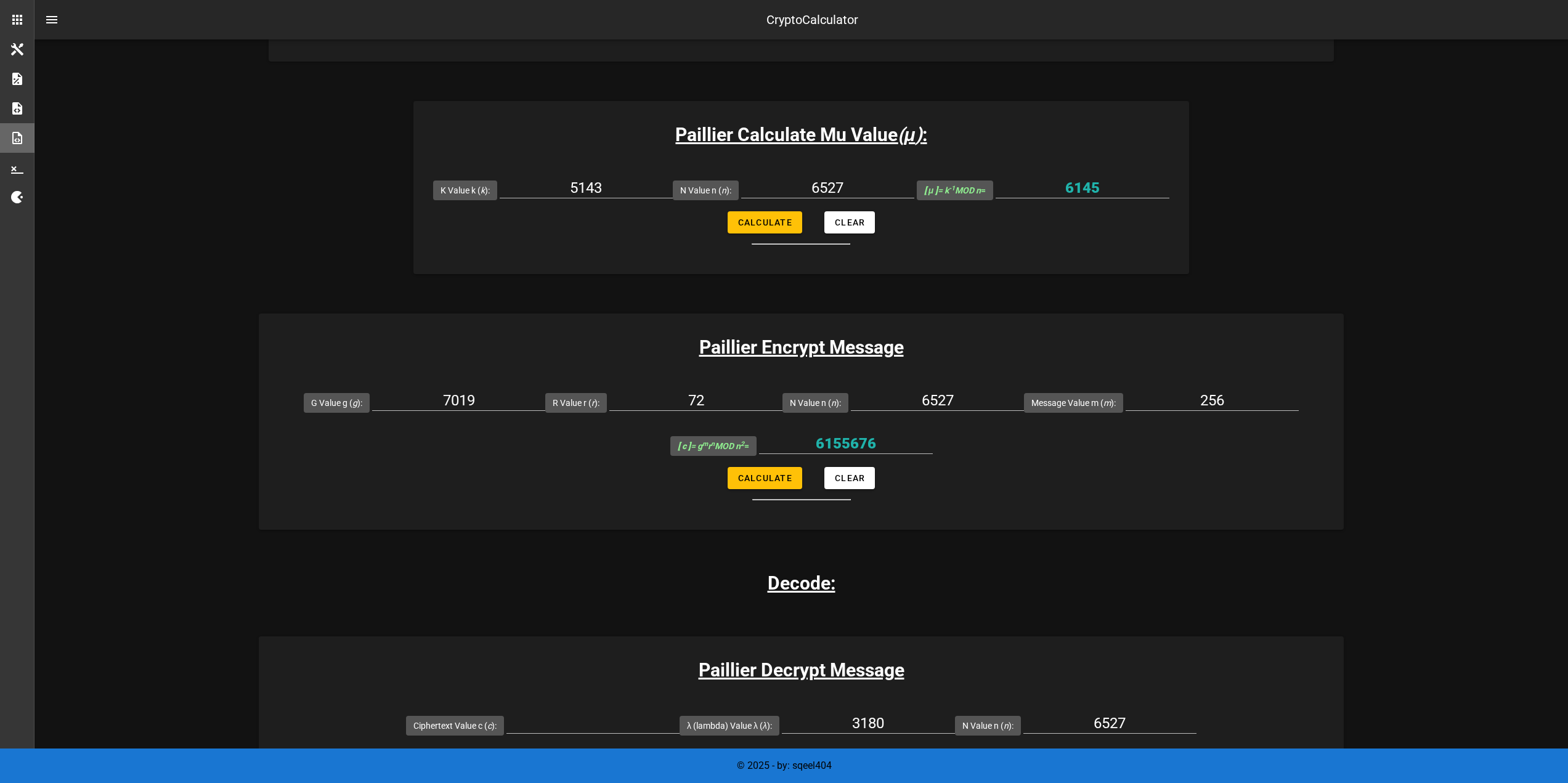
scroll to position [863, 0]
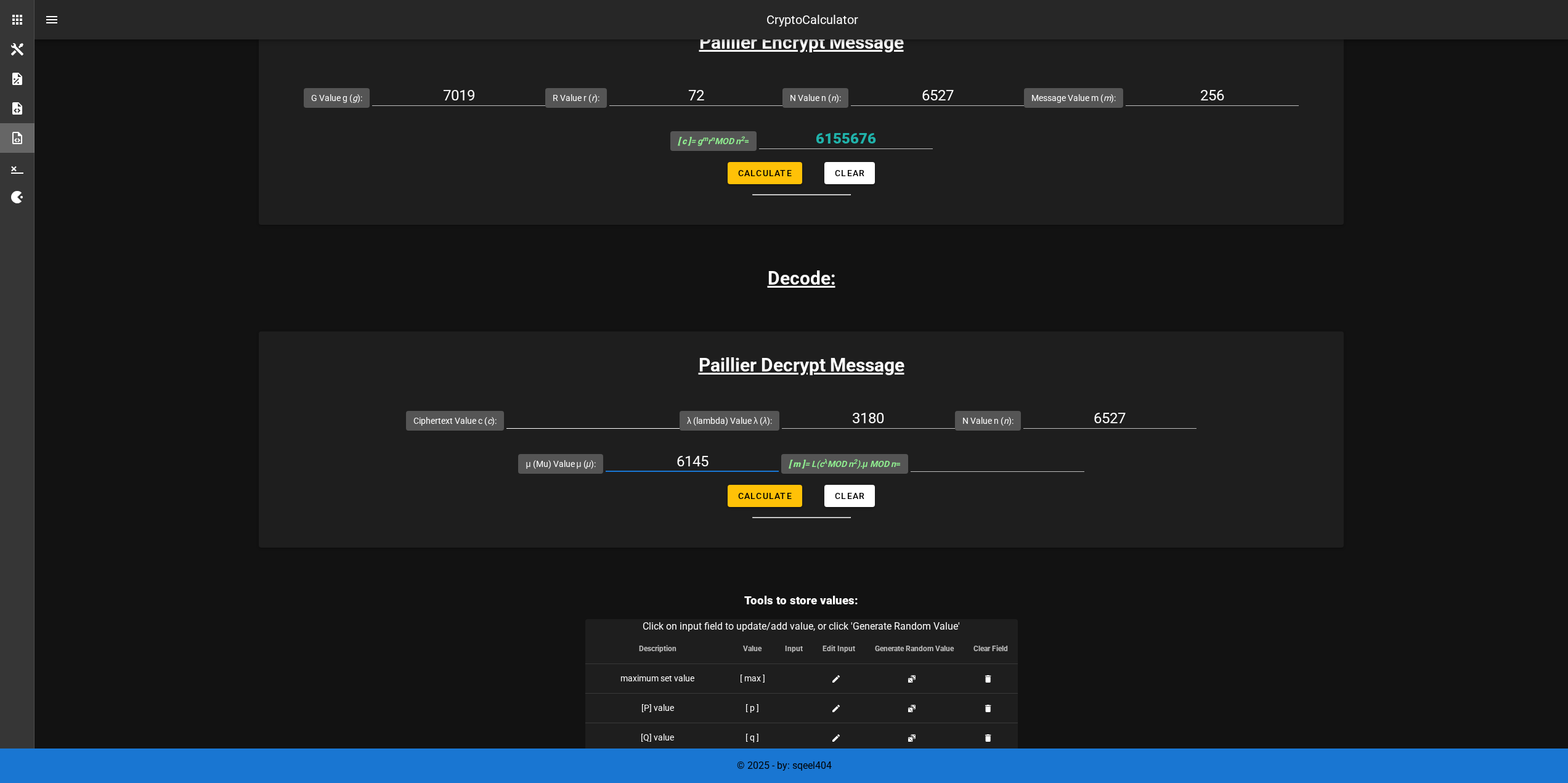
type input "6145"
click at [515, 419] on input "Ciphertext Value c ( c ):" at bounding box center [593, 418] width 174 height 20
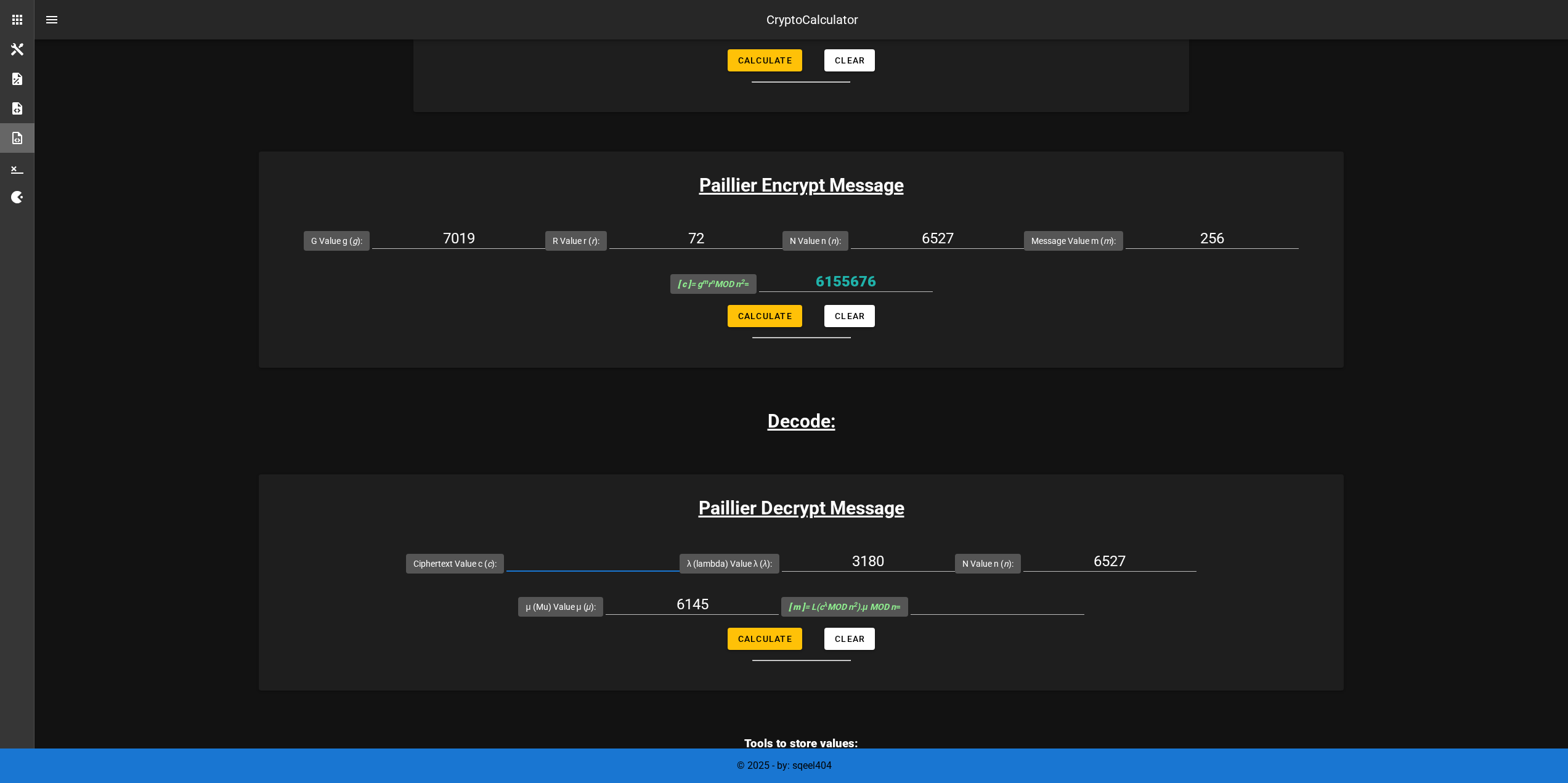
scroll to position [677, 0]
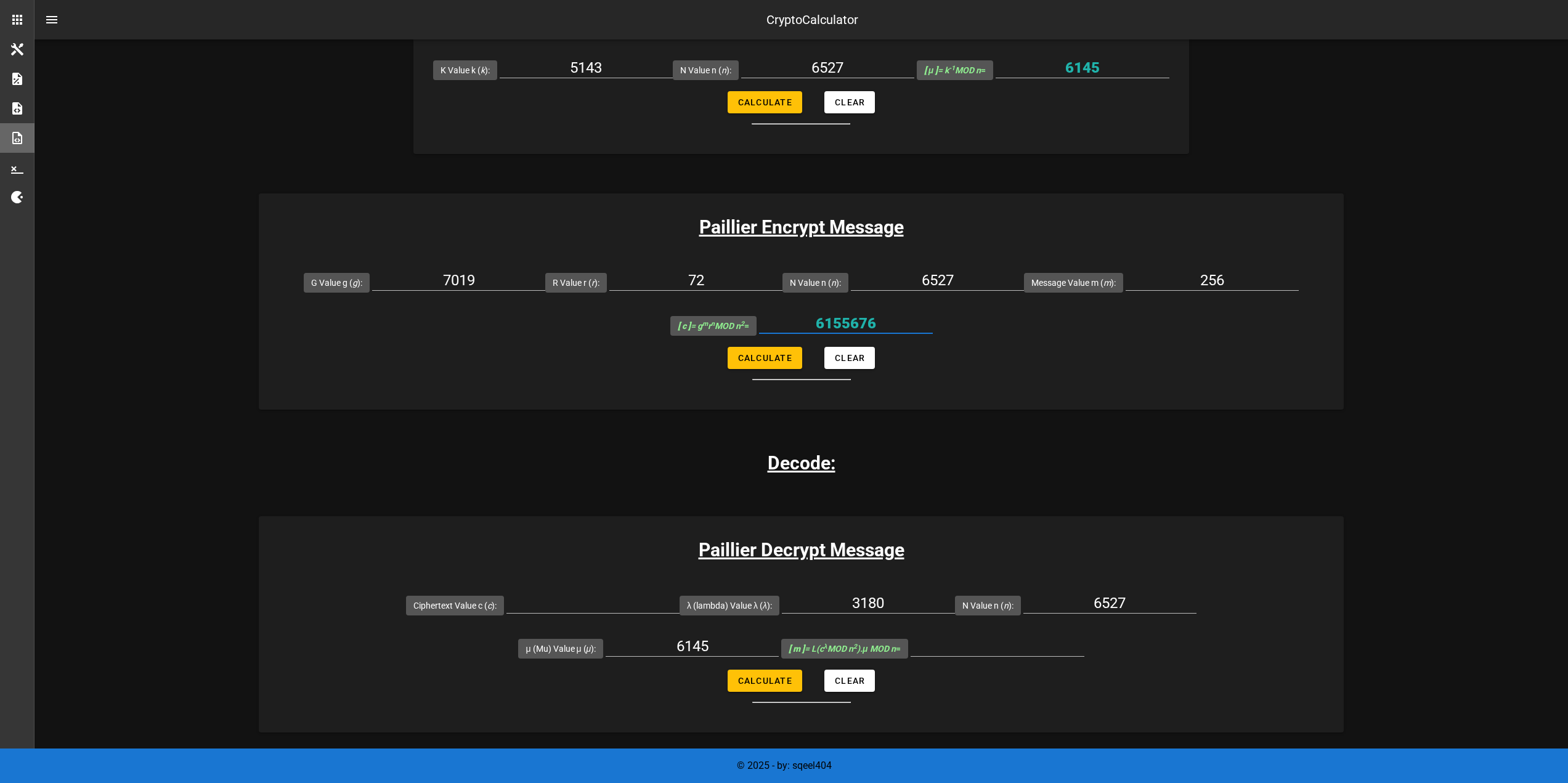
drag, startPoint x: 919, startPoint y: 323, endPoint x: 787, endPoint y: 326, distance: 132.0
click at [787, 326] on input "6155676" at bounding box center [846, 323] width 174 height 20
click at [506, 592] on div at bounding box center [593, 606] width 174 height 41
click at [506, 602] on input "Ciphertext Value c ( c ):" at bounding box center [593, 602] width 174 height 20
paste input "6155676"
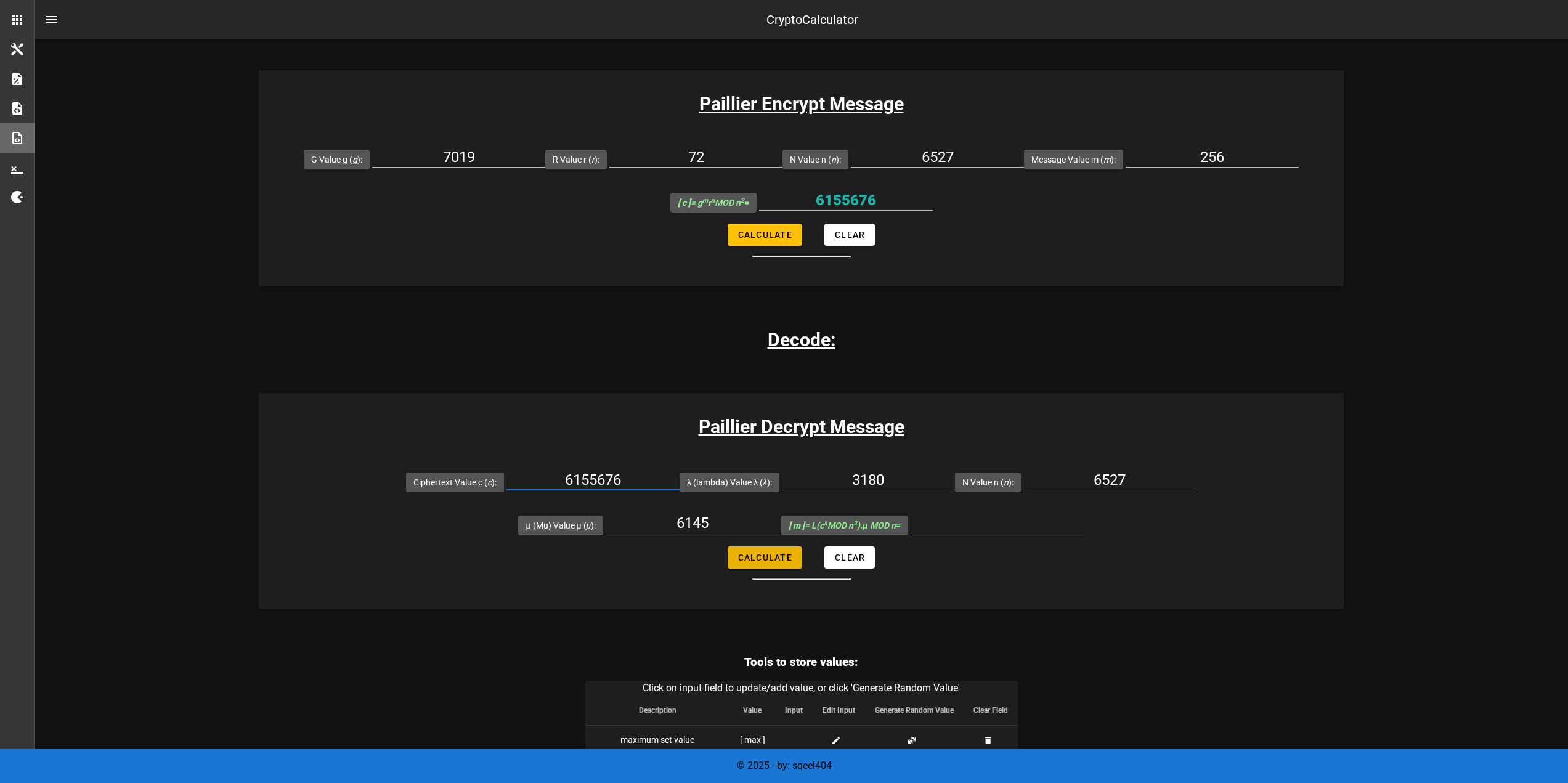
type input "6155676"
click at [785, 561] on span "Calculate" at bounding box center [765, 557] width 55 height 9
type input "256"
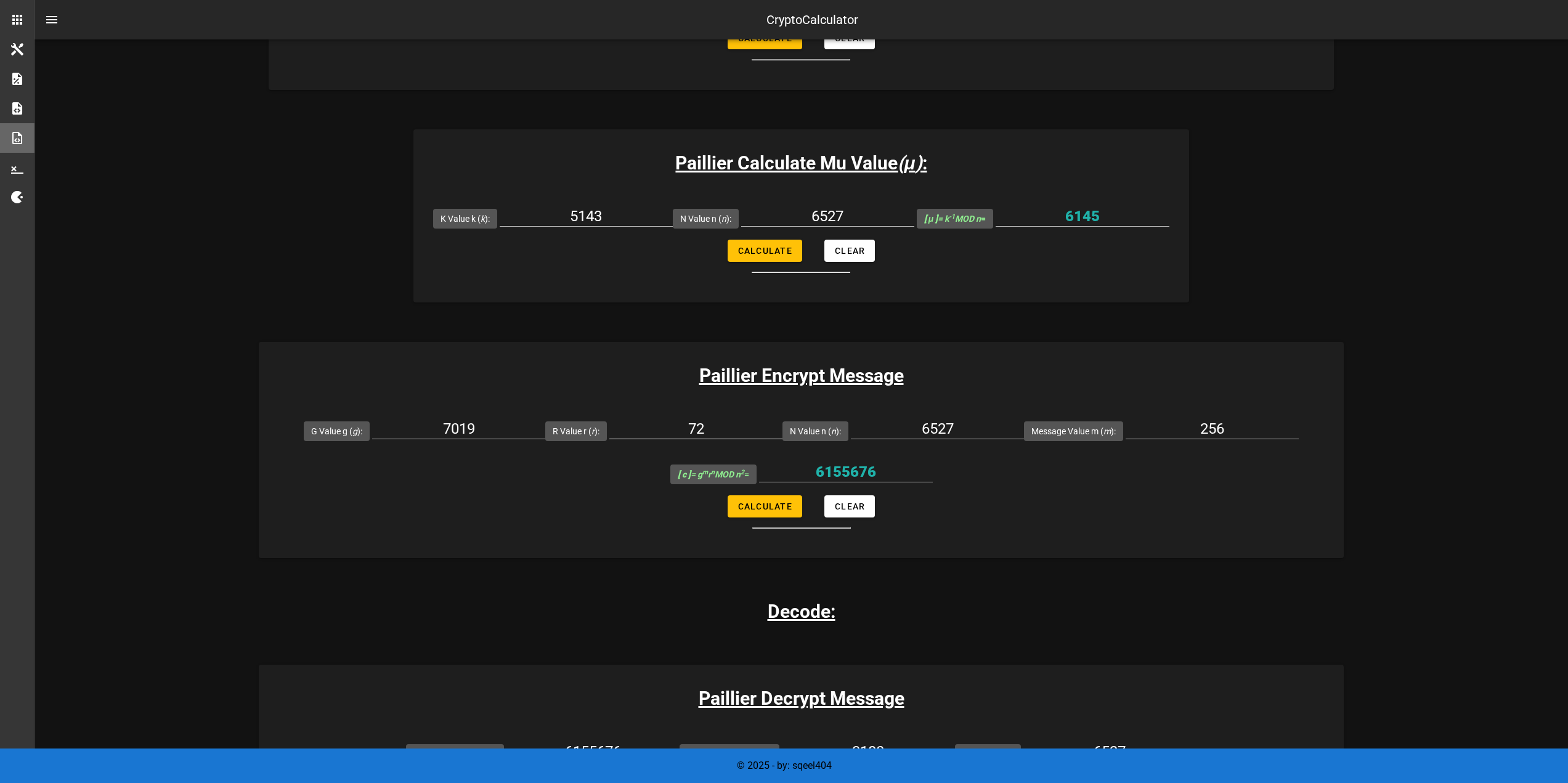
scroll to position [554, 0]
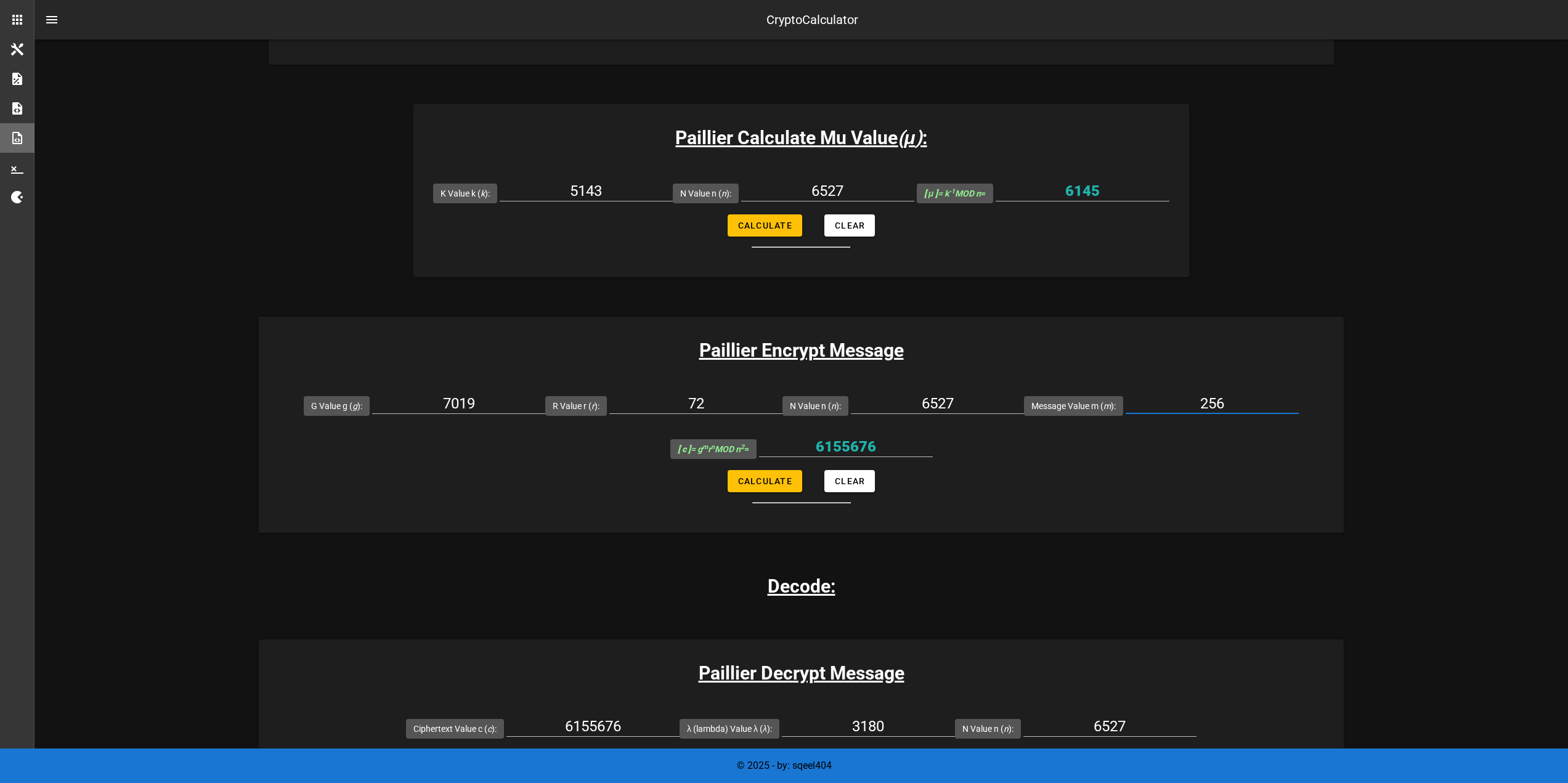
drag, startPoint x: 1189, startPoint y: 404, endPoint x: 1263, endPoint y: 409, distance: 74.2
click at [1263, 409] on input "256" at bounding box center [1212, 403] width 174 height 20
click at [1342, 490] on form "G Value g ( g ): 7019 R Value r ( r ): 72 N Value n ( n ): 6527 Message Value m…" at bounding box center [801, 444] width 1085 height 120
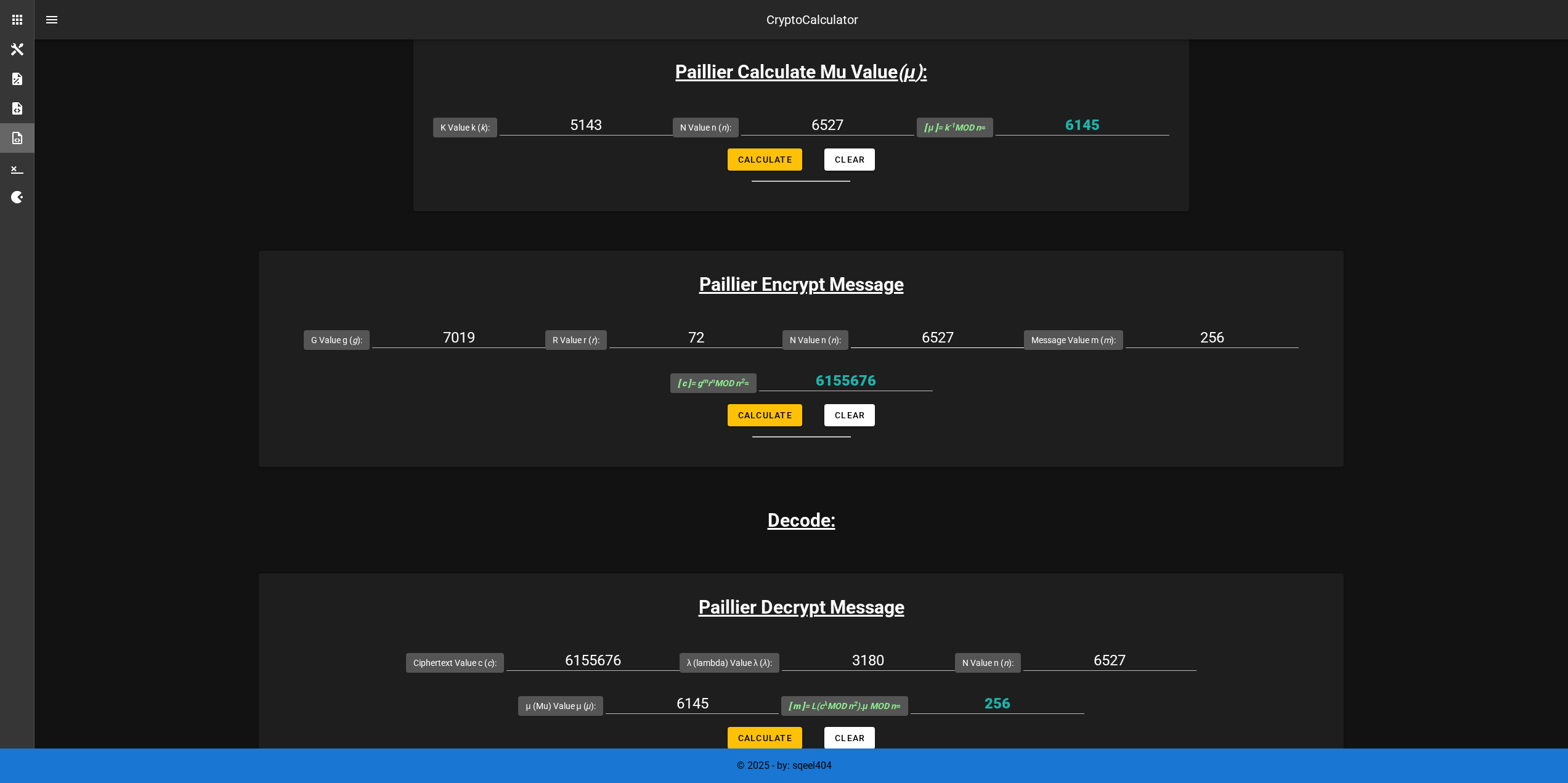
scroll to position [616, 0]
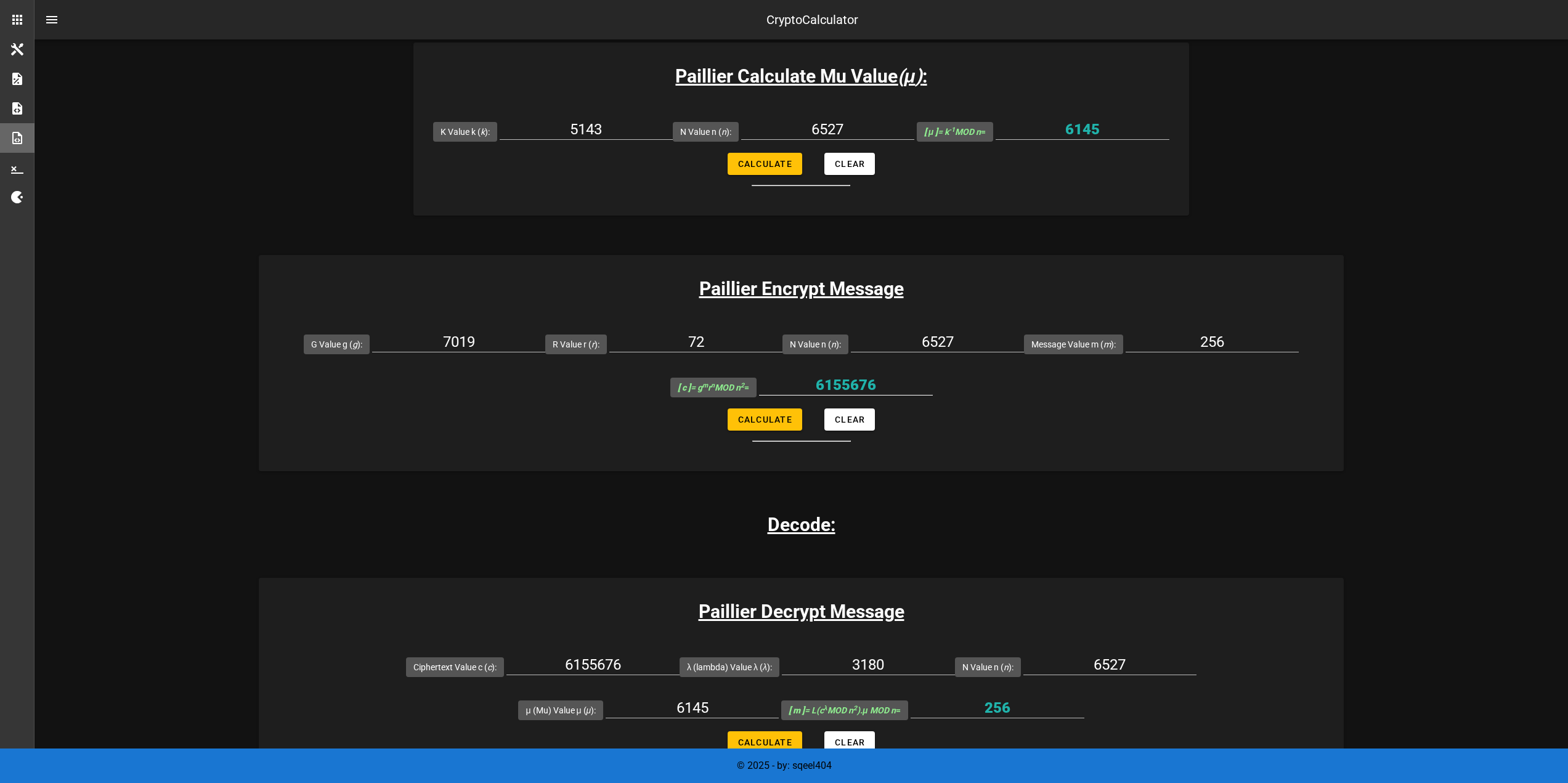
click at [861, 386] on input "6155676" at bounding box center [846, 385] width 174 height 20
click at [1374, 439] on div "Paillier Crypto Calculator Basic Paillier Encryption/Decryption Calculation exa…" at bounding box center [801, 352] width 1533 height 1858
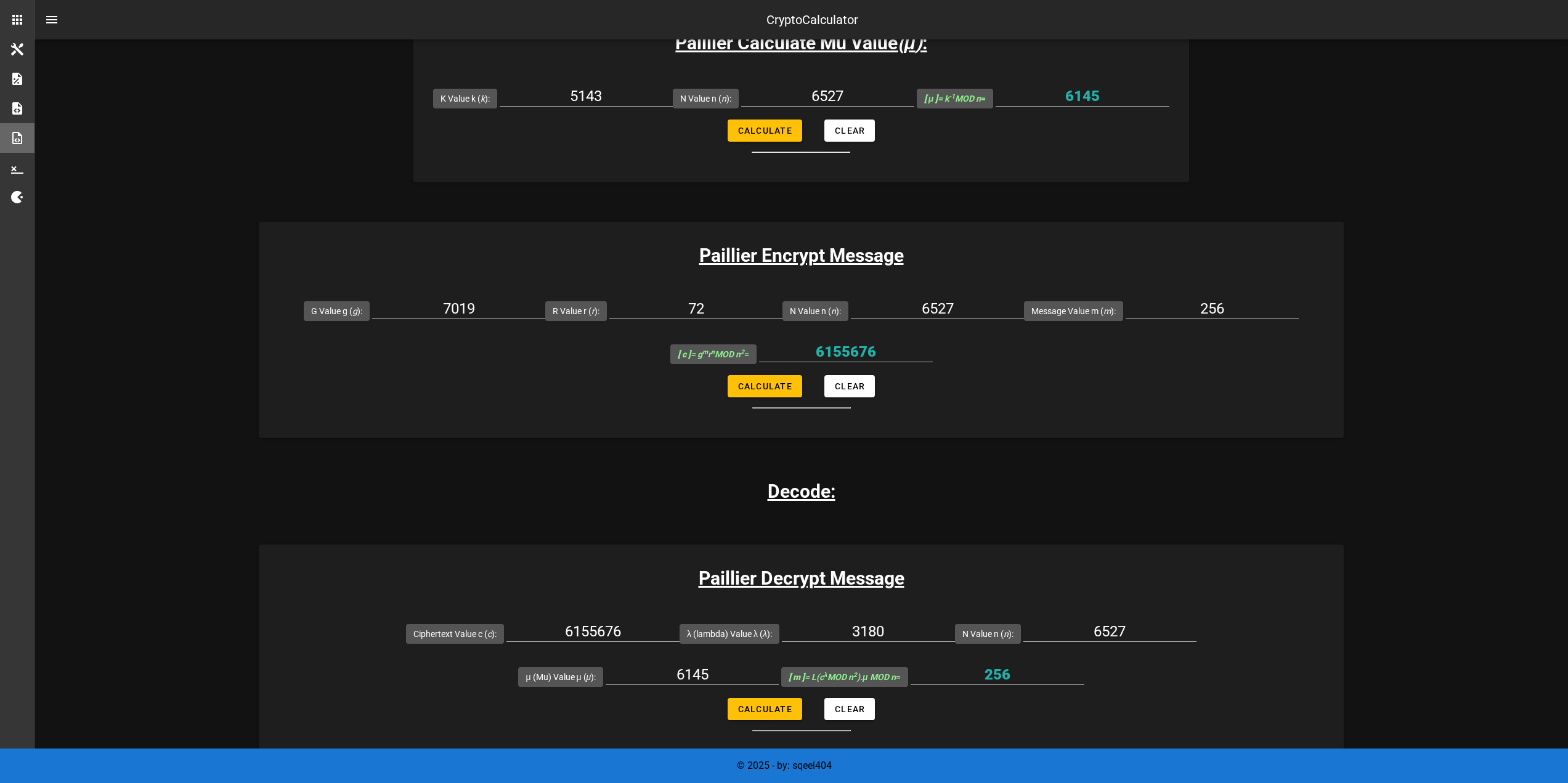
scroll to position [554, 0]
